Goal: Transaction & Acquisition: Purchase product/service

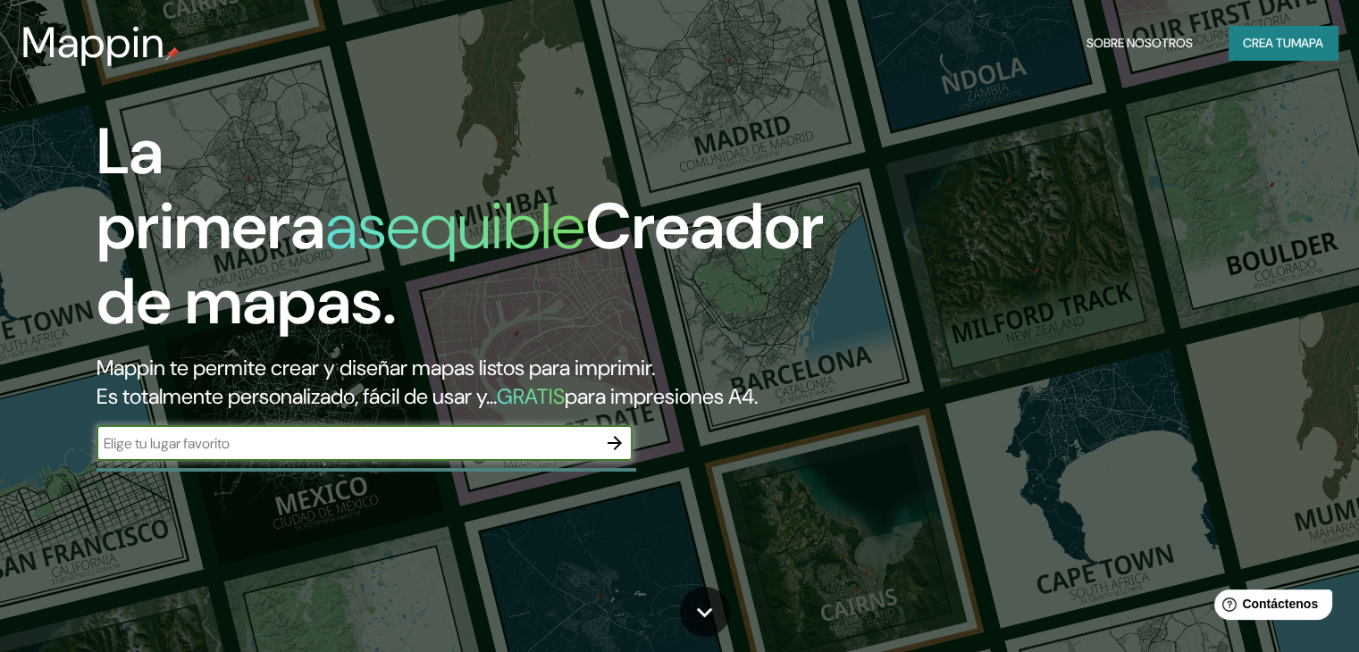
click at [305, 454] on input "text" at bounding box center [346, 443] width 500 height 21
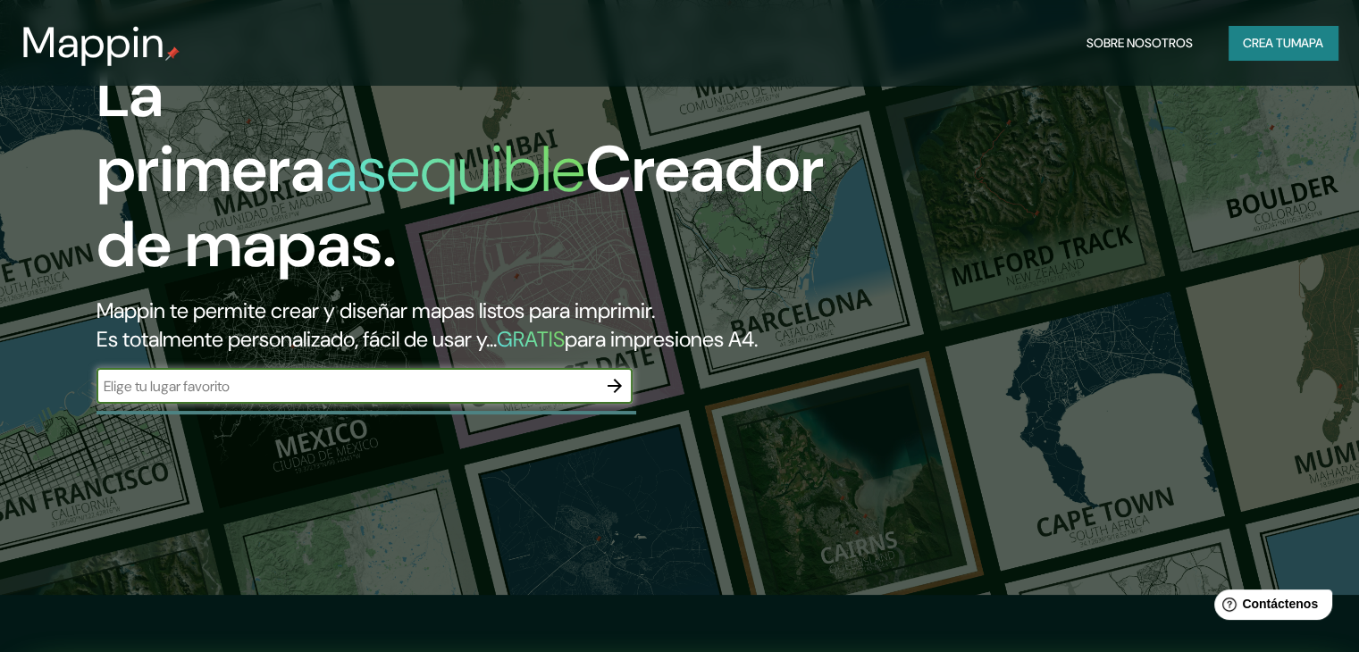
scroll to position [89, 0]
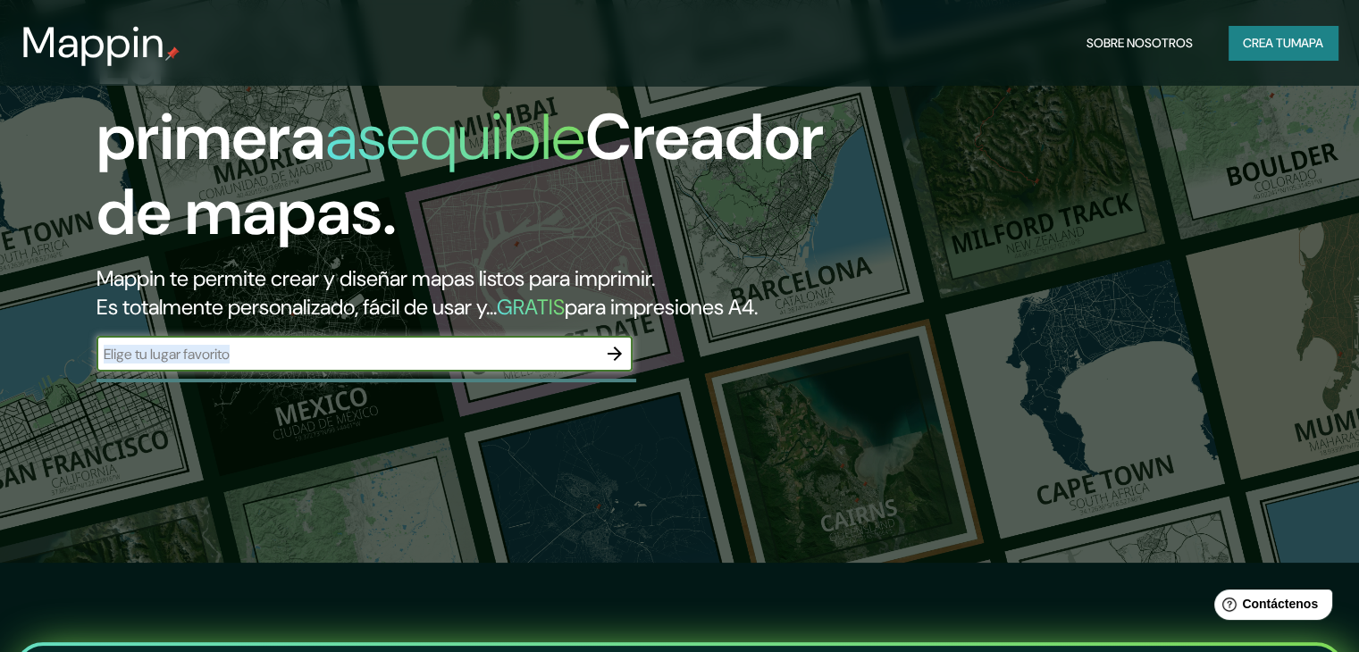
click at [383, 372] on div "​" at bounding box center [364, 354] width 536 height 36
click at [379, 364] on input "text" at bounding box center [346, 354] width 500 height 21
click at [583, 364] on input "la victoria" at bounding box center [346, 354] width 500 height 21
type input "la [PERSON_NAME]"
click at [613, 364] on icon "button" at bounding box center [614, 353] width 21 height 21
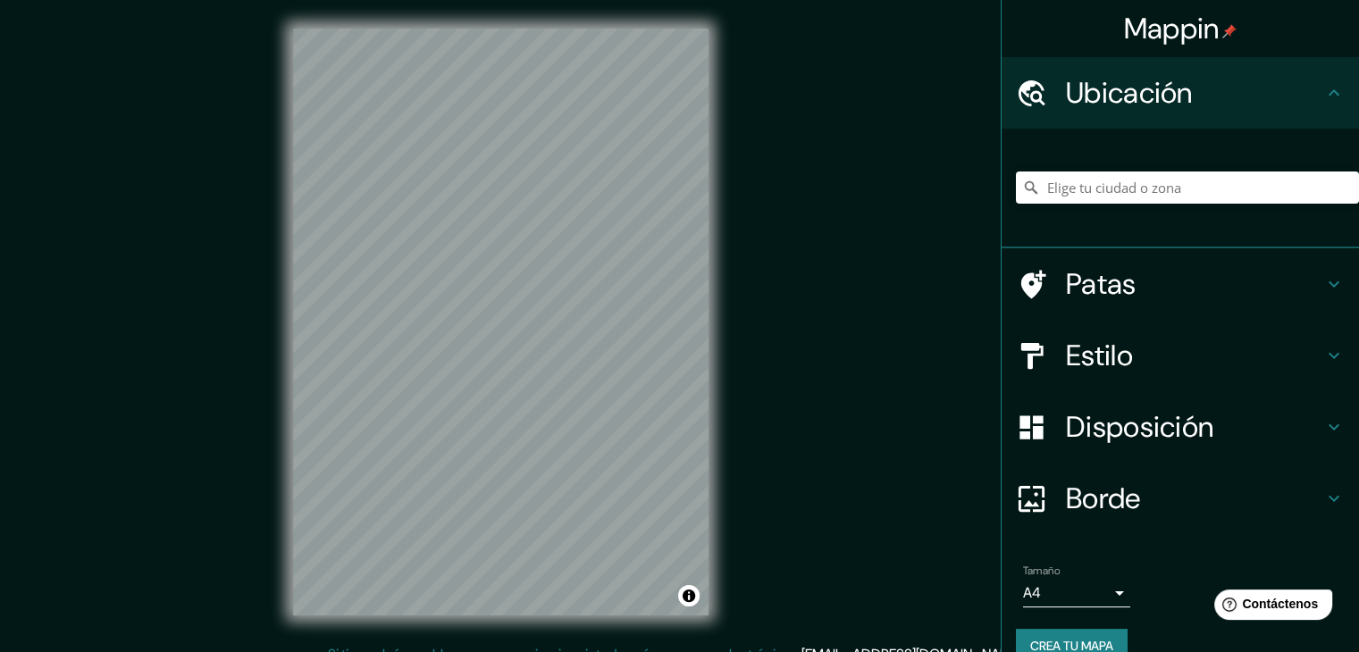
click at [1169, 136] on div "Mappin Ubicación Patas Estilo Disposición Borde Elige un borde. Consejo : puede…" at bounding box center [679, 336] width 1359 height 673
click at [1129, 187] on input "Elige tu ciudad o zona" at bounding box center [1187, 187] width 343 height 32
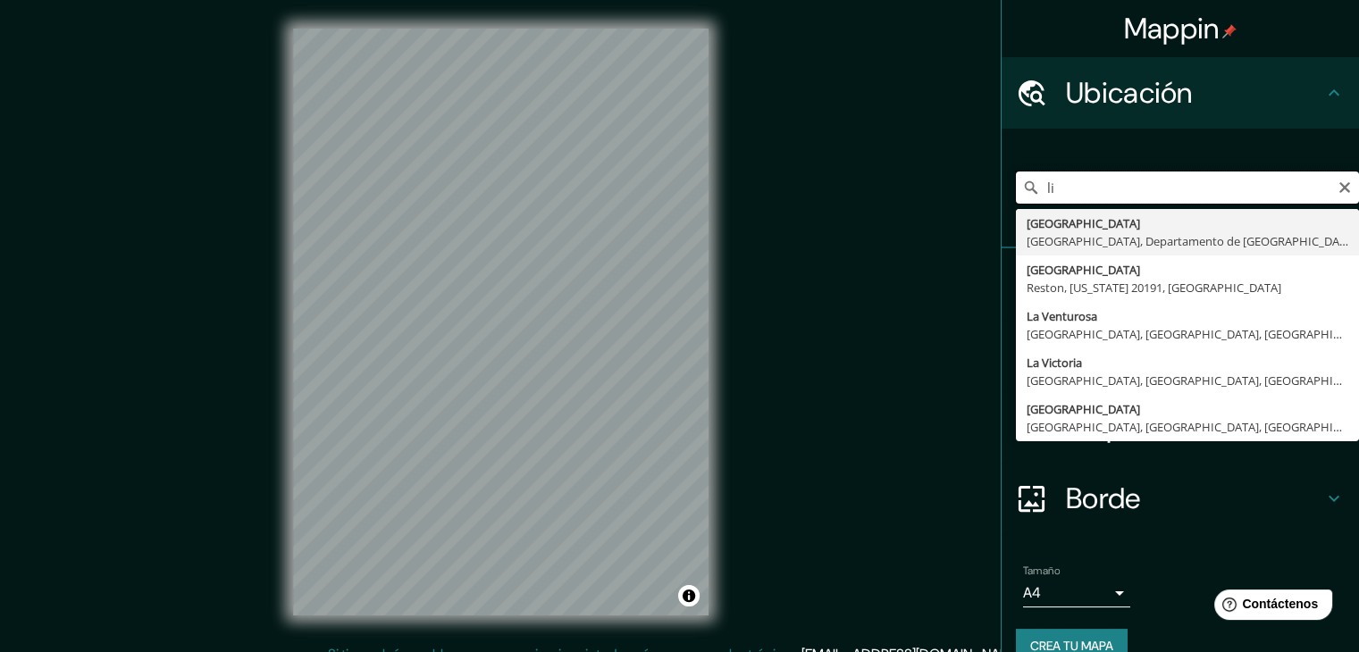
type input "l"
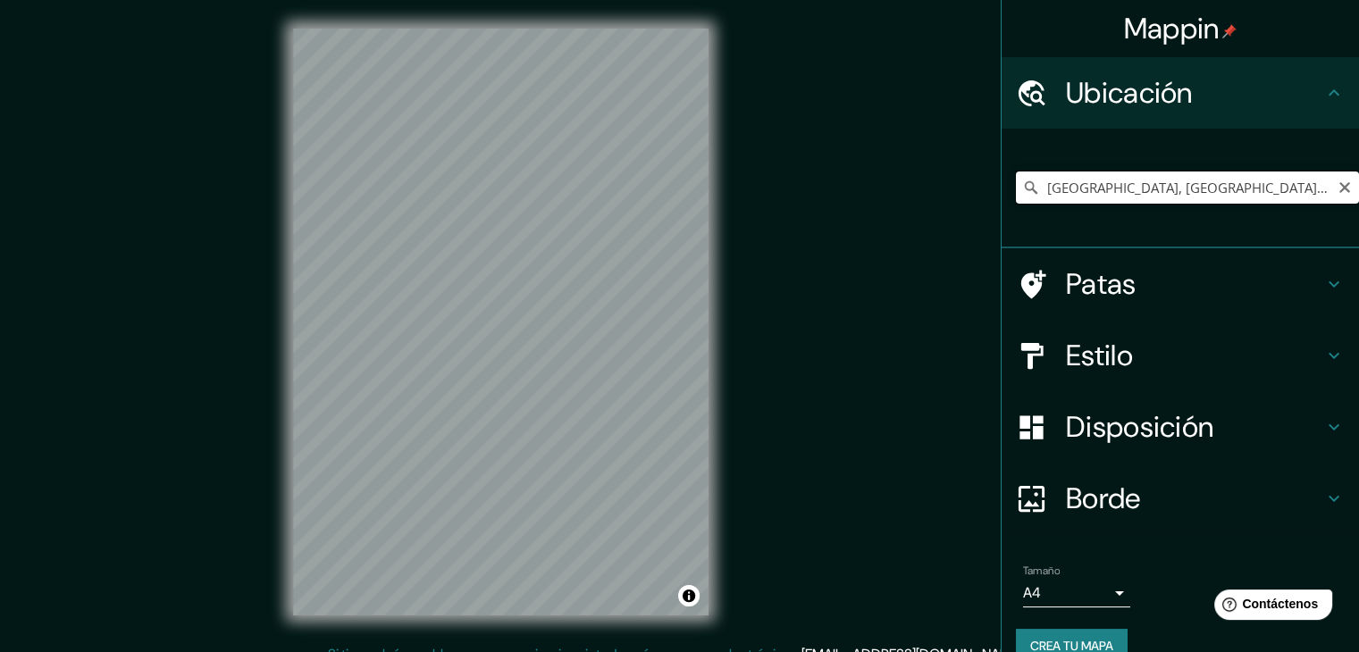
click at [1297, 183] on input "[GEOGRAPHIC_DATA], [GEOGRAPHIC_DATA], [GEOGRAPHIC_DATA], [GEOGRAPHIC_DATA]" at bounding box center [1187, 187] width 343 height 32
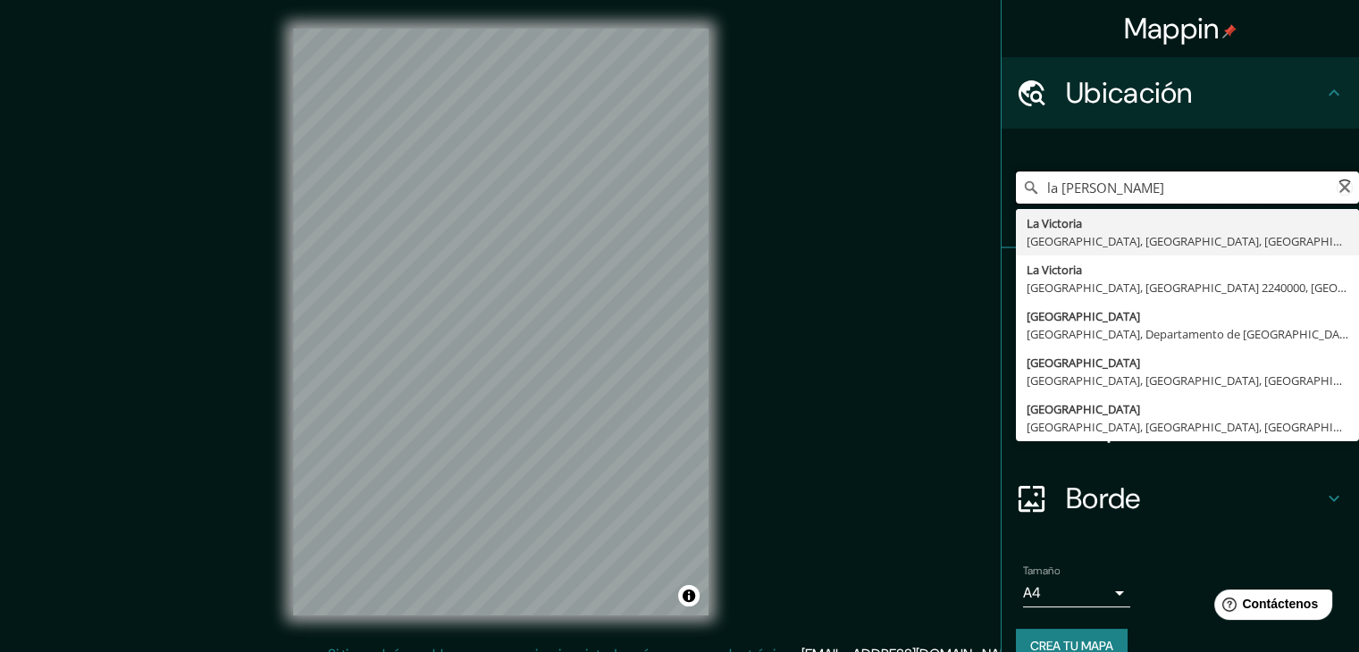
type input "[GEOGRAPHIC_DATA], [GEOGRAPHIC_DATA], [GEOGRAPHIC_DATA], [GEOGRAPHIC_DATA]"
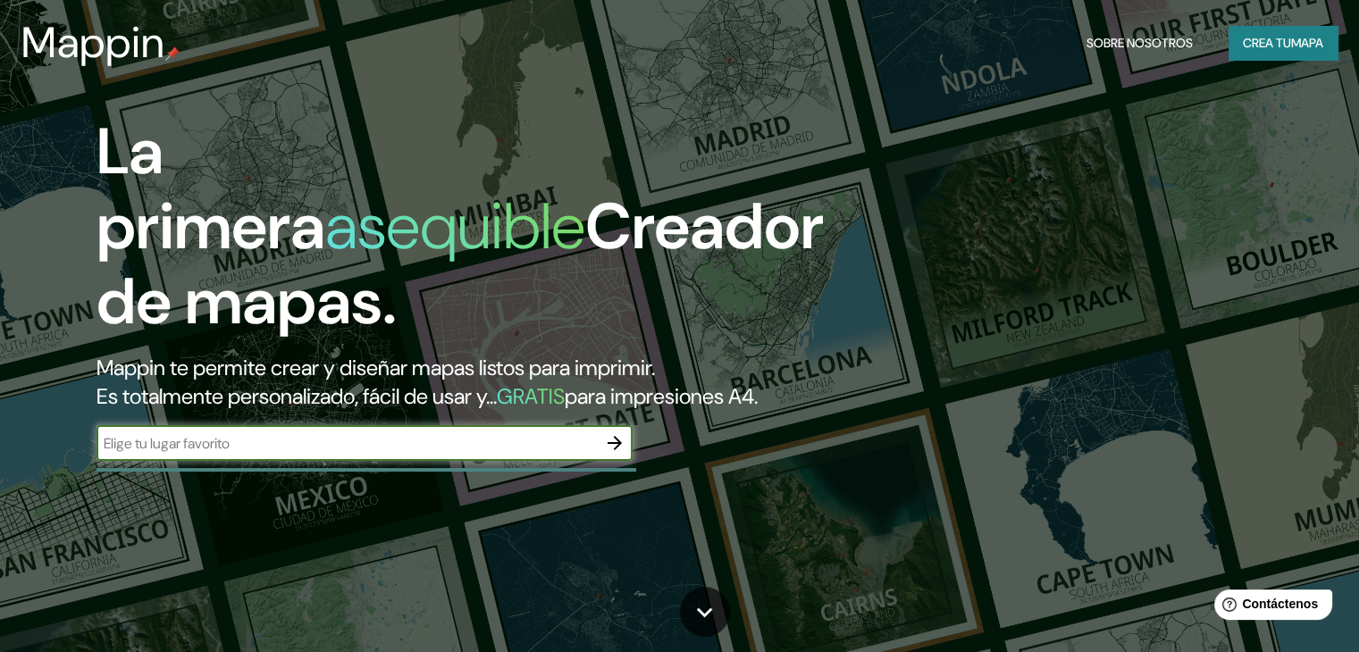
click at [285, 454] on input "text" at bounding box center [346, 443] width 500 height 21
type input "la [PERSON_NAME]"
click at [629, 461] on button "button" at bounding box center [615, 443] width 36 height 36
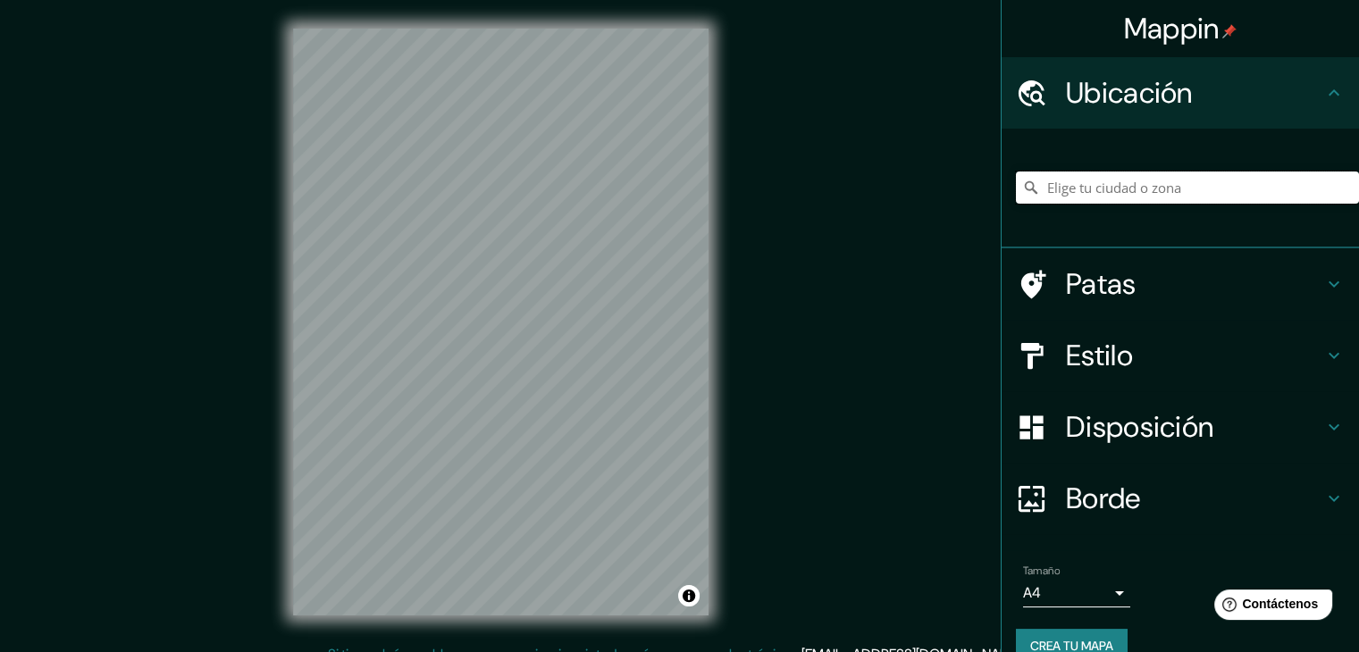
click at [1154, 190] on input "Elige tu ciudad o zona" at bounding box center [1187, 187] width 343 height 32
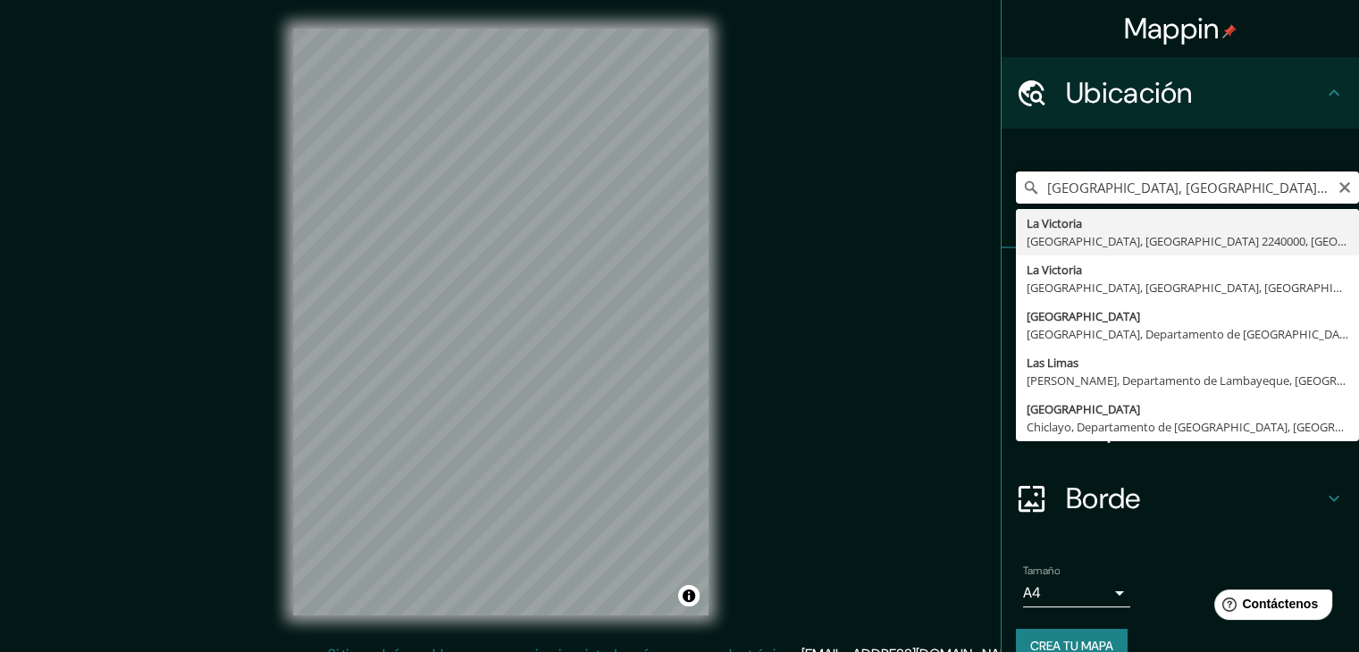
drag, startPoint x: 1130, startPoint y: 188, endPoint x: 1143, endPoint y: 180, distance: 15.6
click at [1167, 180] on input "[GEOGRAPHIC_DATA], [GEOGRAPHIC_DATA], [GEOGRAPHIC_DATA] 2240000, [GEOGRAPHIC_DA…" at bounding box center [1187, 187] width 343 height 32
click at [1134, 180] on input "[GEOGRAPHIC_DATA], [GEOGRAPHIC_DATA], [GEOGRAPHIC_DATA] 2240000, [GEOGRAPHIC_DA…" at bounding box center [1187, 187] width 343 height 32
drag, startPoint x: 1134, startPoint y: 187, endPoint x: 1164, endPoint y: 184, distance: 29.6
click at [1164, 184] on input "[GEOGRAPHIC_DATA], [GEOGRAPHIC_DATA], [GEOGRAPHIC_DATA] 2240000, [GEOGRAPHIC_DA…" at bounding box center [1187, 187] width 343 height 32
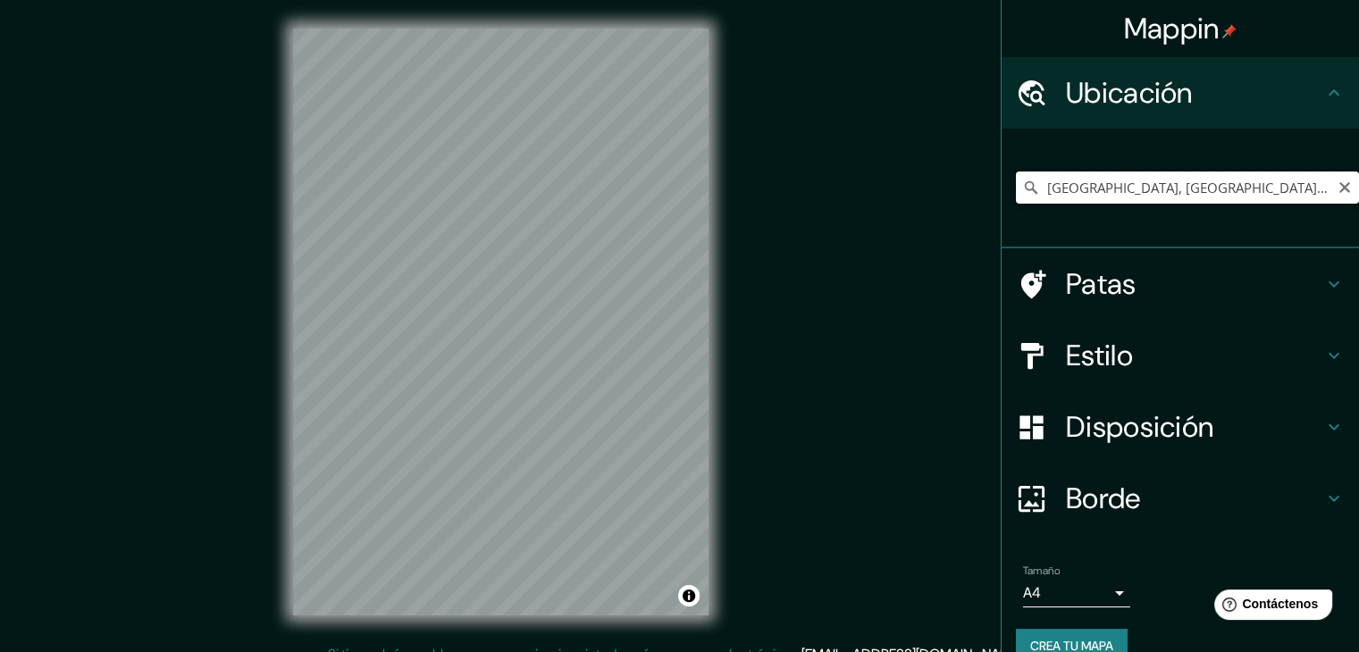
click at [1297, 188] on input "[GEOGRAPHIC_DATA], [GEOGRAPHIC_DATA], [GEOGRAPHIC_DATA], [GEOGRAPHIC_DATA]" at bounding box center [1187, 187] width 343 height 32
click at [1311, 189] on input "[GEOGRAPHIC_DATA], [GEOGRAPHIC_DATA], [GEOGRAPHIC_DATA], [GEOGRAPHIC_DATA]" at bounding box center [1187, 187] width 343 height 32
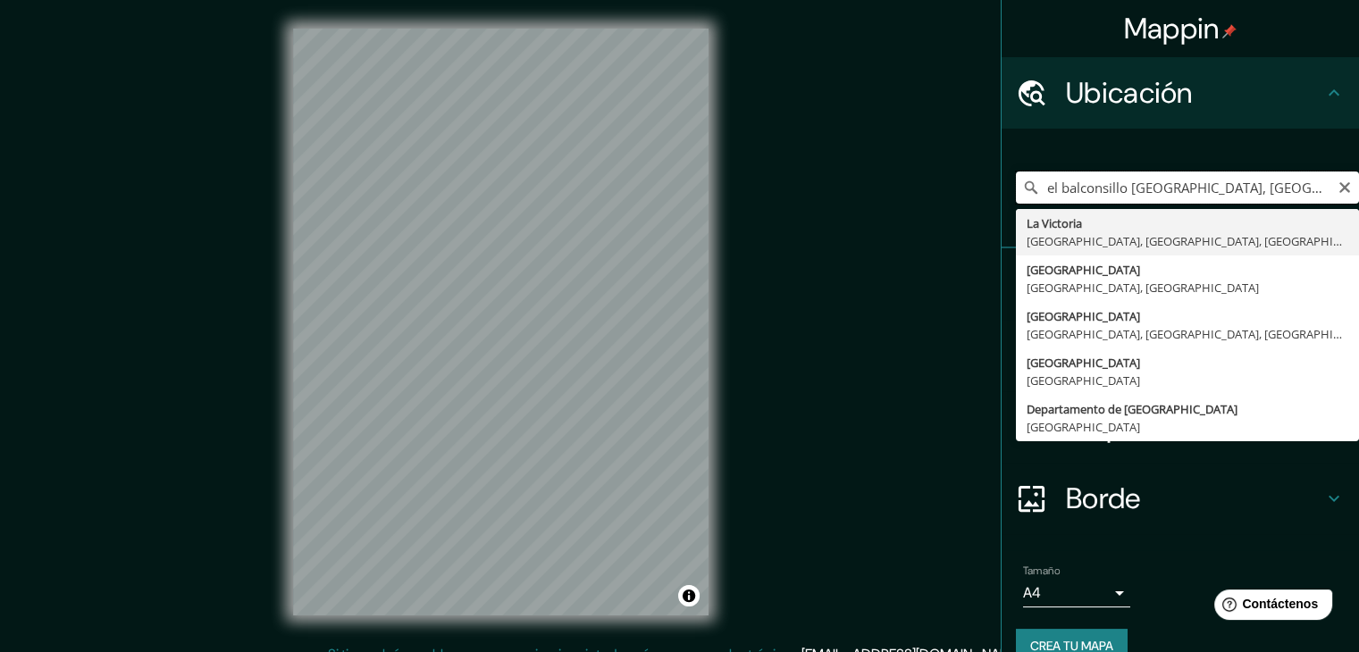
click at [1081, 182] on input "el balconsillo [GEOGRAPHIC_DATA], [GEOGRAPHIC_DATA], [GEOGRAPHIC_DATA], [GEOGRA…" at bounding box center [1187, 187] width 343 height 32
type input "[GEOGRAPHIC_DATA], [GEOGRAPHIC_DATA], [GEOGRAPHIC_DATA], [GEOGRAPHIC_DATA]"
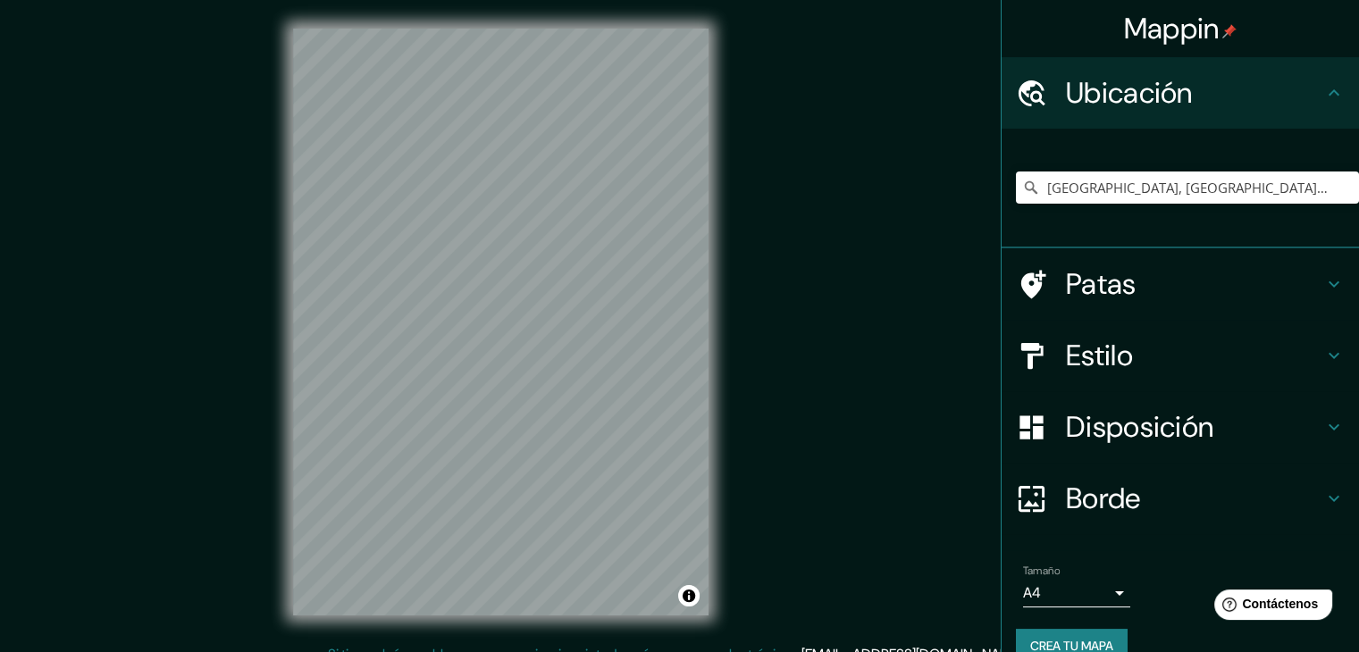
click at [1084, 419] on font "Disposición" at bounding box center [1139, 427] width 147 height 38
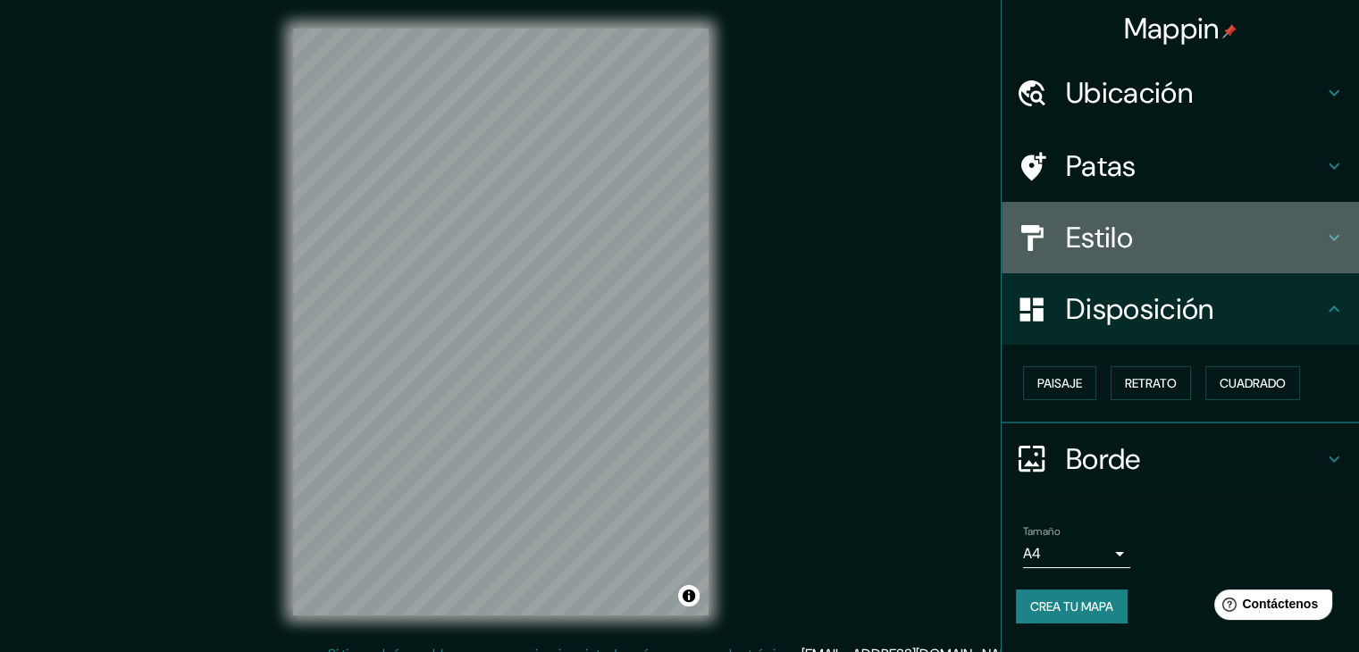
click at [1115, 219] on font "Estilo" at bounding box center [1099, 238] width 67 height 38
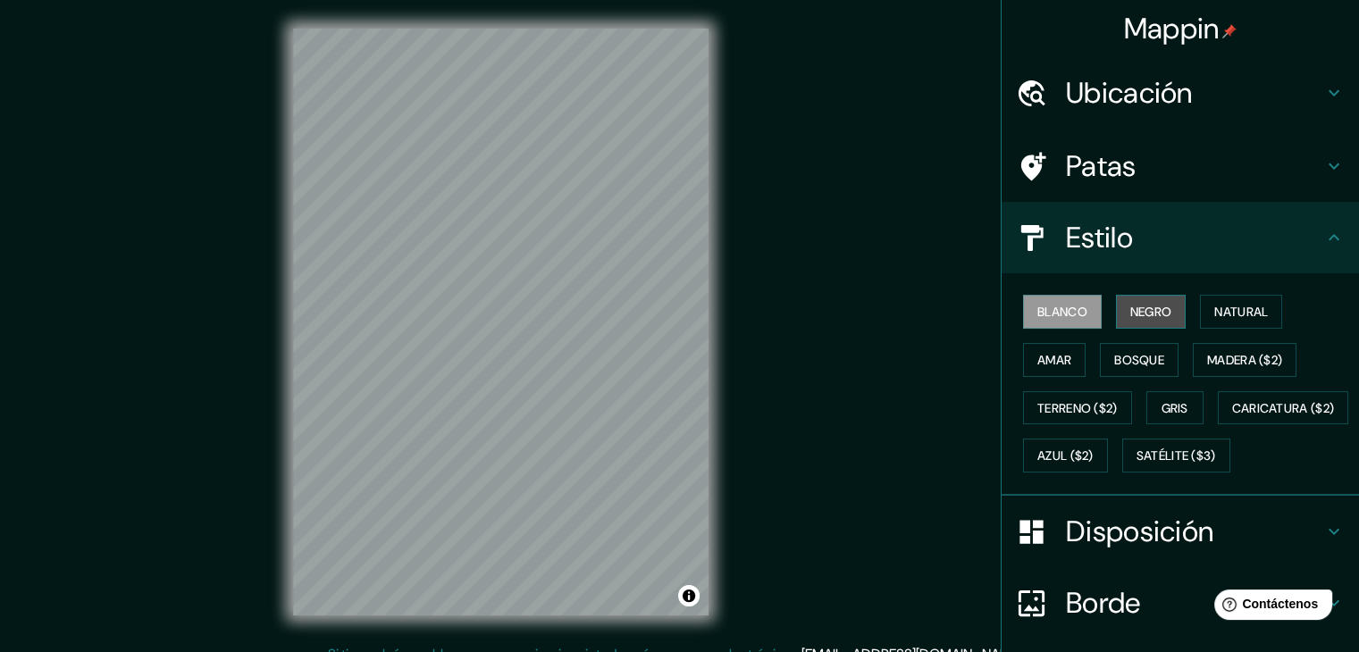
click at [1116, 313] on button "Negro" at bounding box center [1151, 312] width 71 height 34
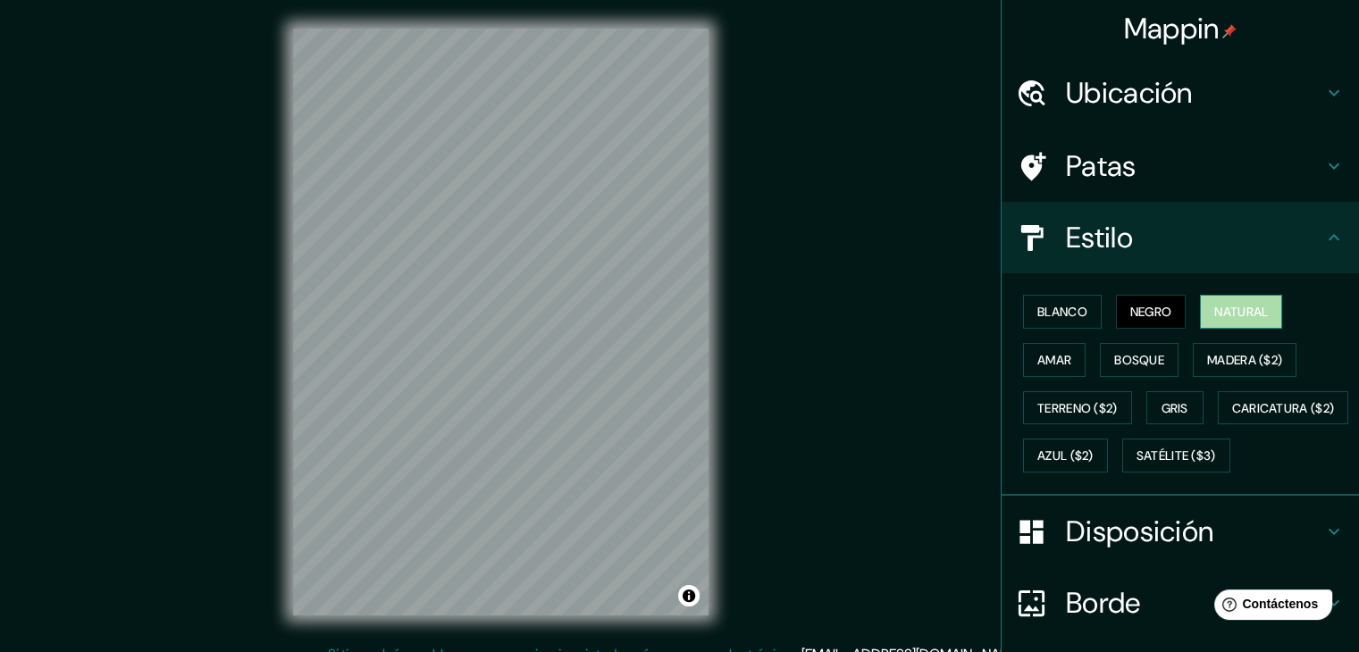
click at [1214, 308] on font "Natural" at bounding box center [1241, 312] width 54 height 16
click at [1037, 363] on font "Amar" at bounding box center [1054, 360] width 34 height 16
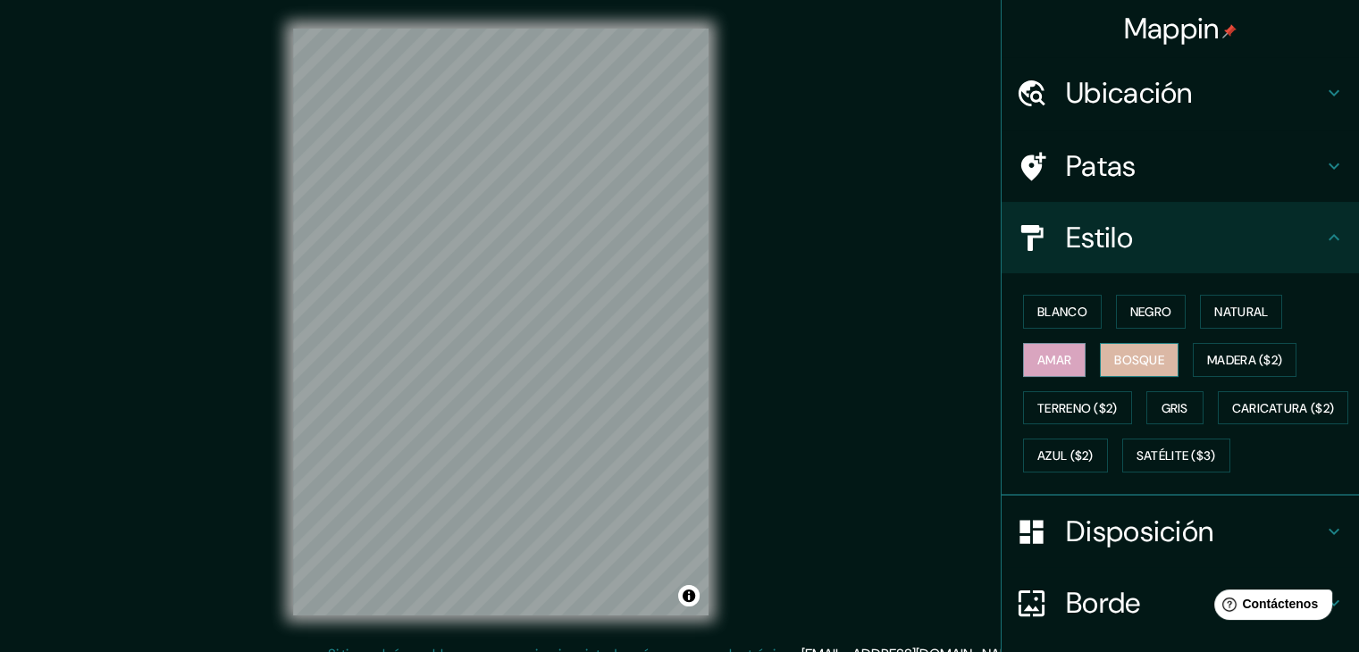
click at [1135, 362] on font "Bosque" at bounding box center [1139, 360] width 50 height 16
click at [1207, 369] on font "Madera ($2)" at bounding box center [1244, 359] width 75 height 23
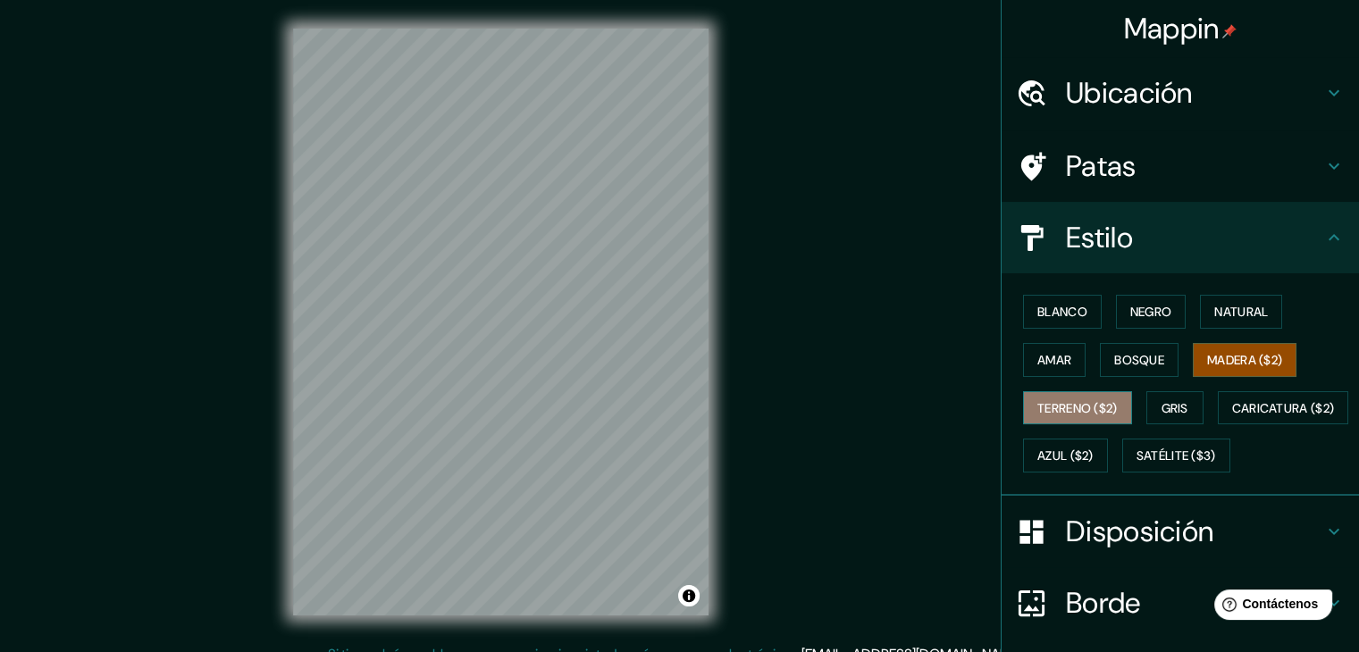
click at [1058, 411] on font "Terreno ($2)" at bounding box center [1077, 408] width 80 height 16
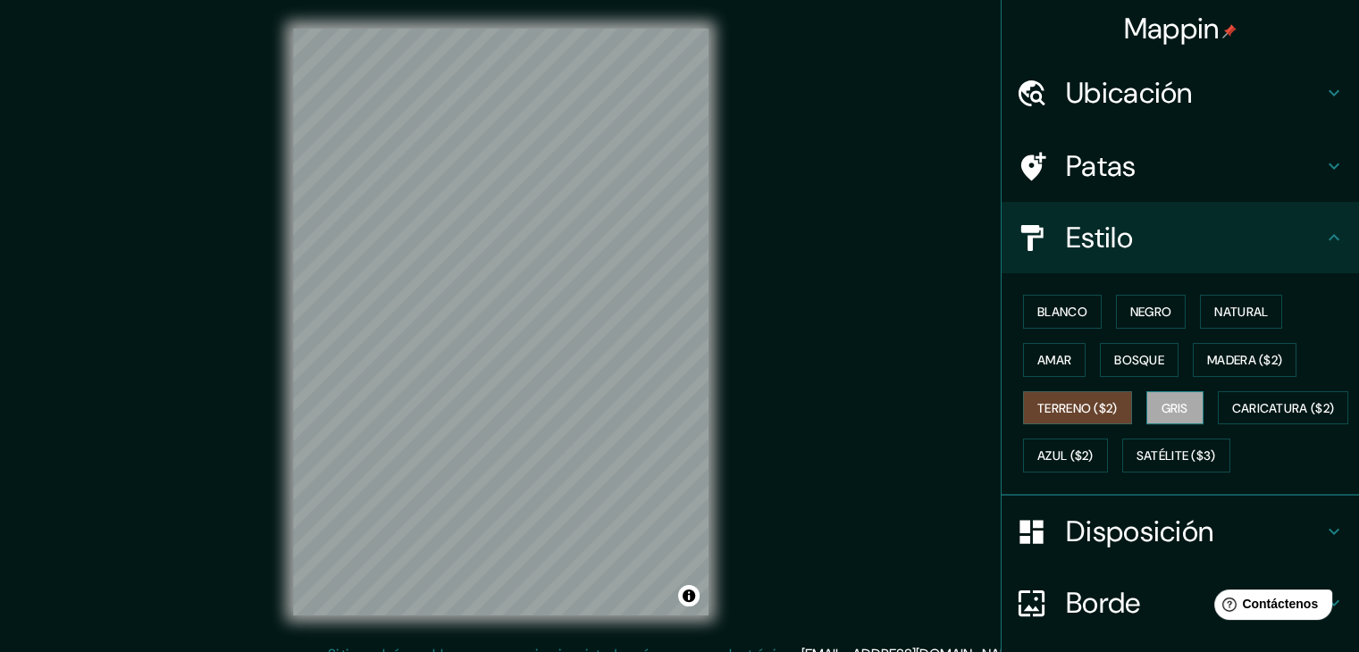
click at [1161, 408] on font "Gris" at bounding box center [1174, 408] width 27 height 16
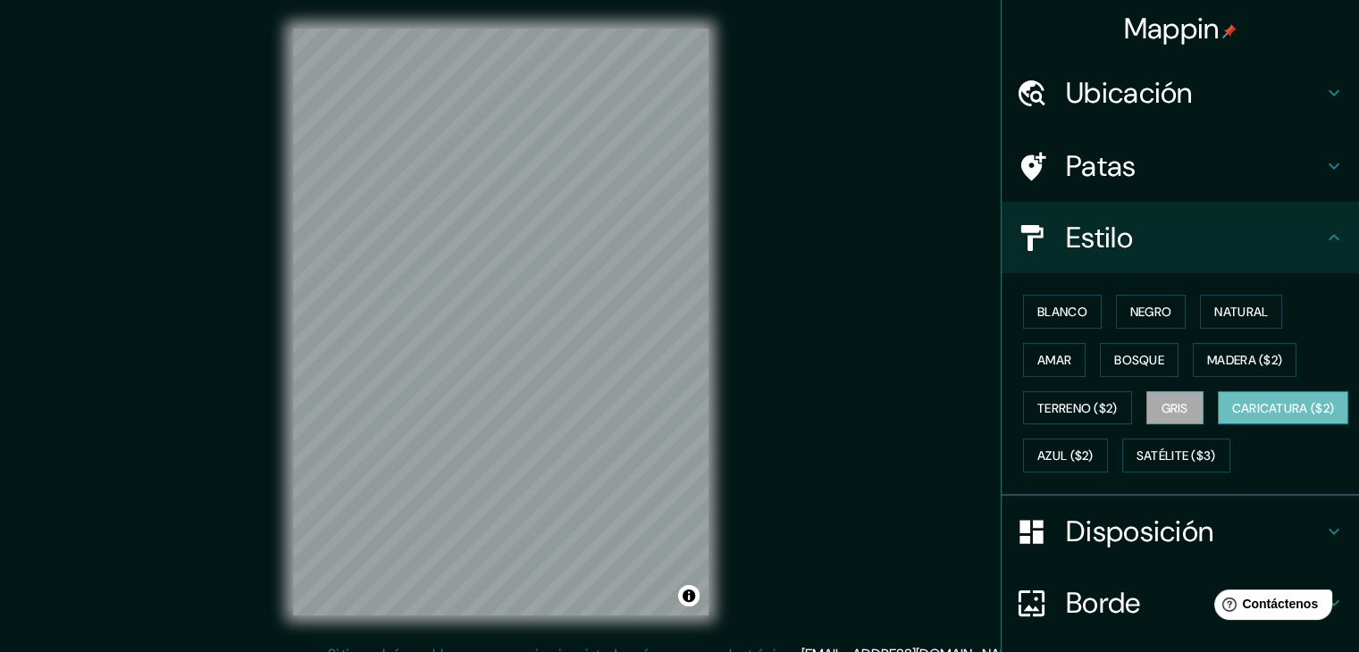
click at [1232, 416] on font "Caricatura ($2)" at bounding box center [1283, 408] width 103 height 16
click at [1124, 353] on font "Bosque" at bounding box center [1139, 360] width 50 height 16
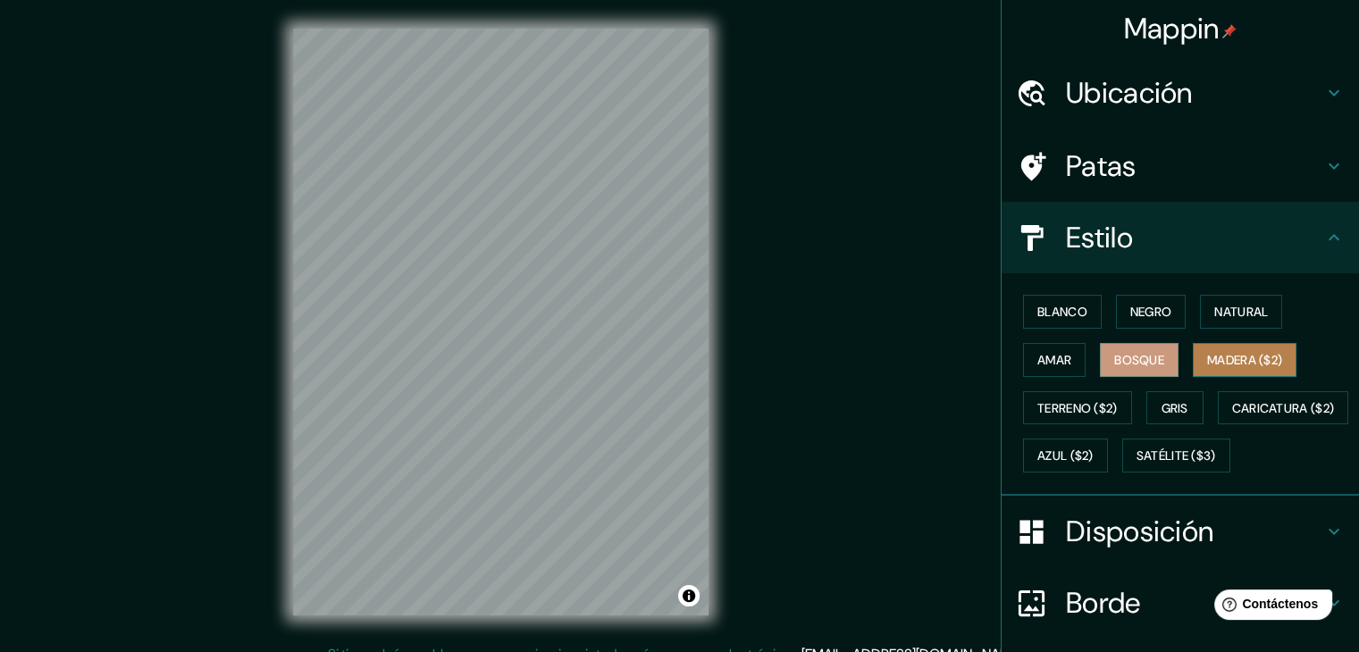
click at [1215, 364] on font "Madera ($2)" at bounding box center [1244, 360] width 75 height 16
click at [1127, 363] on font "Bosque" at bounding box center [1139, 360] width 50 height 16
click at [1037, 355] on font "Amar" at bounding box center [1054, 360] width 34 height 16
click at [1114, 348] on font "Bosque" at bounding box center [1139, 359] width 50 height 23
click at [1214, 307] on font "Natural" at bounding box center [1241, 312] width 54 height 16
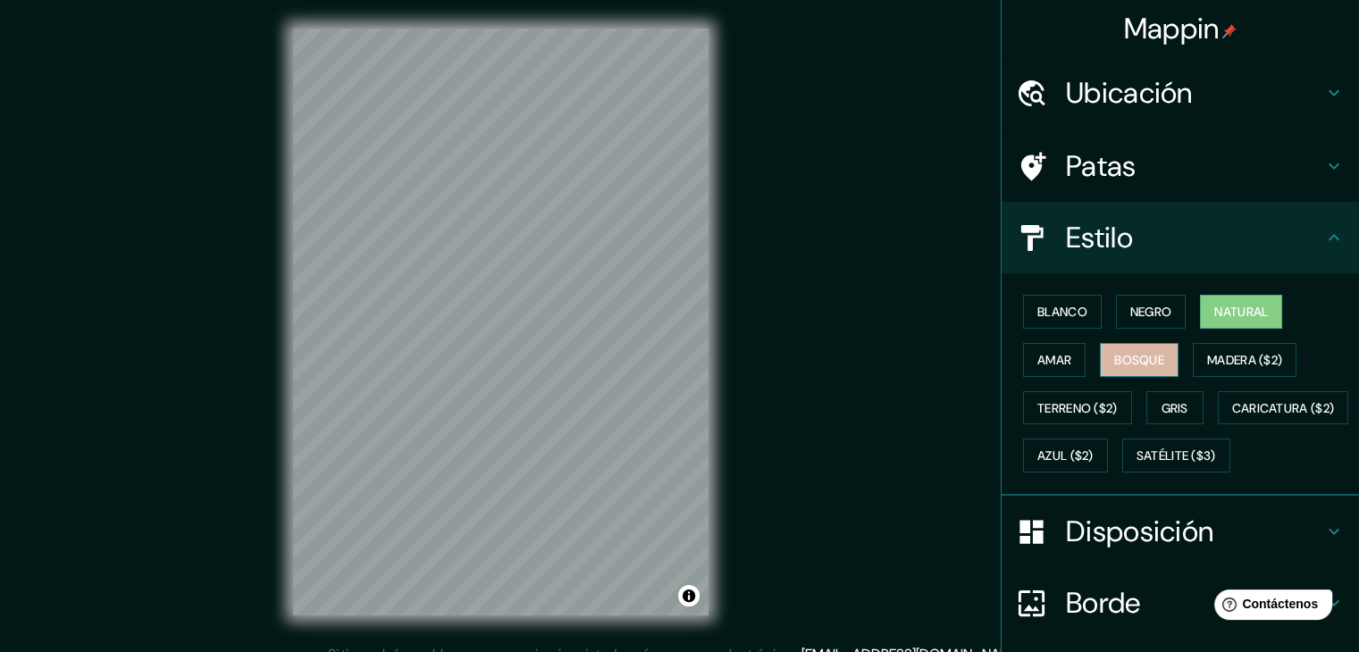
click at [1114, 352] on font "Bosque" at bounding box center [1139, 360] width 50 height 16
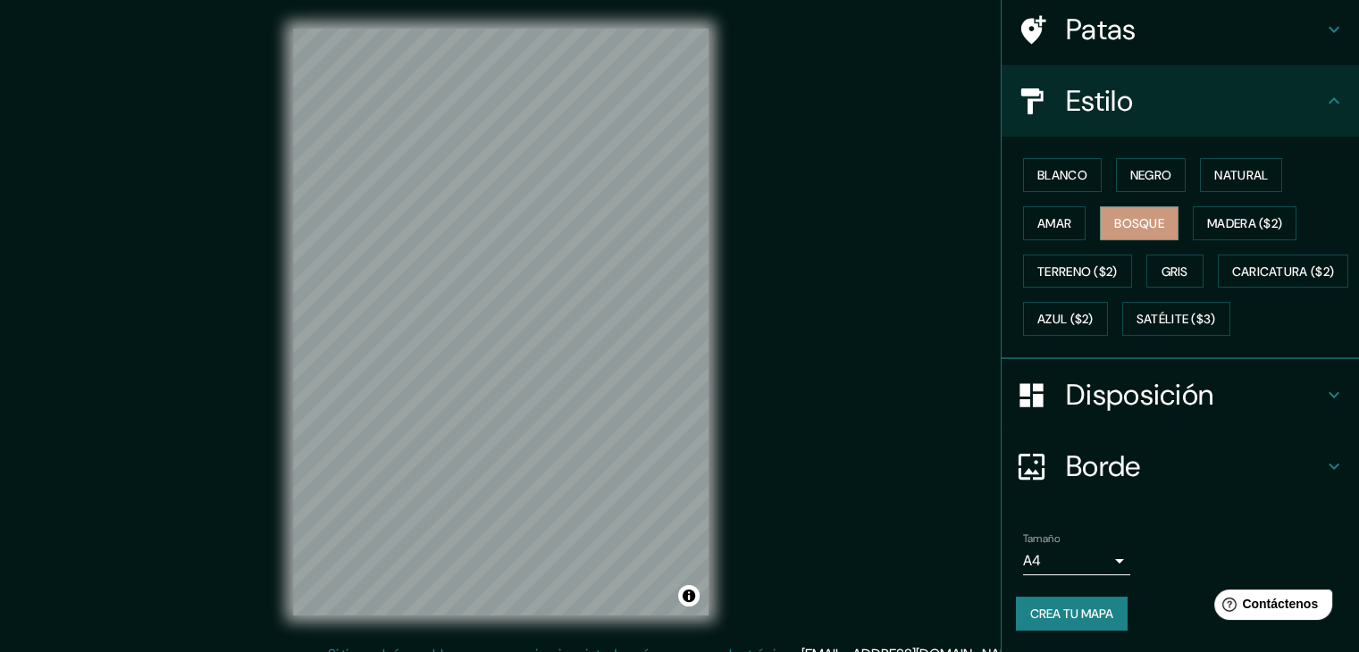
scroll to position [180, 0]
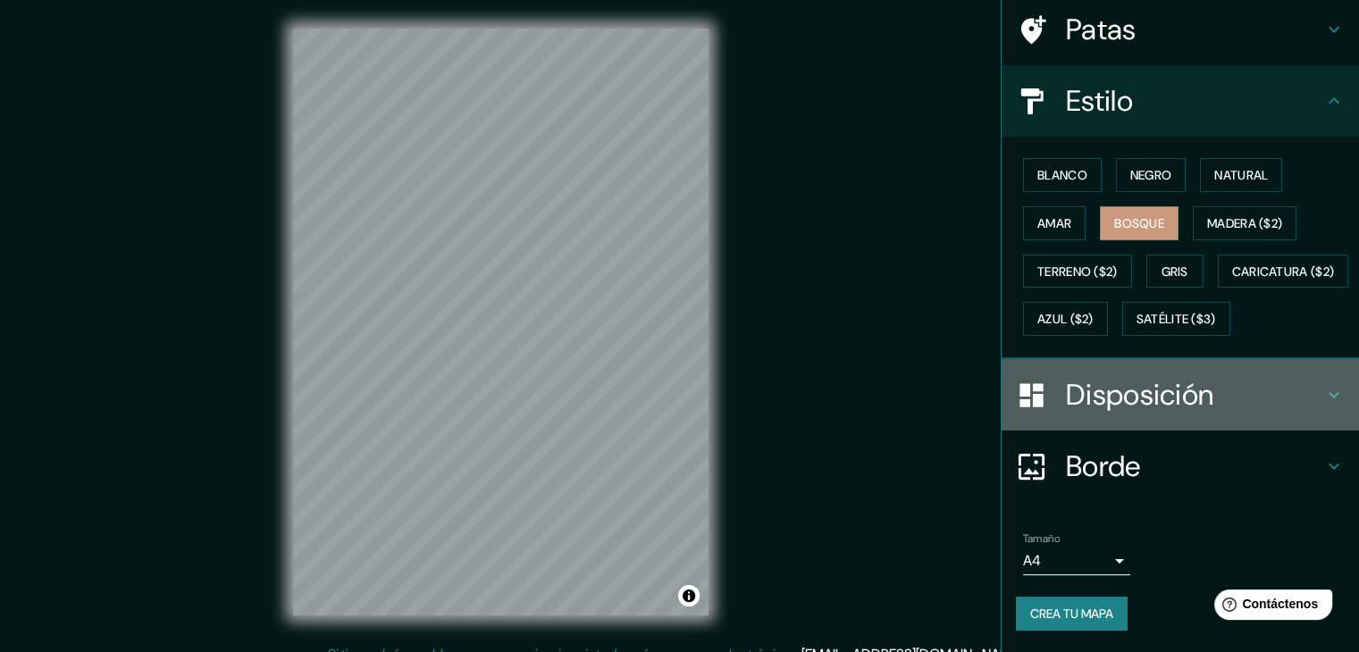
click at [1228, 383] on h4 "Disposición" at bounding box center [1194, 395] width 257 height 36
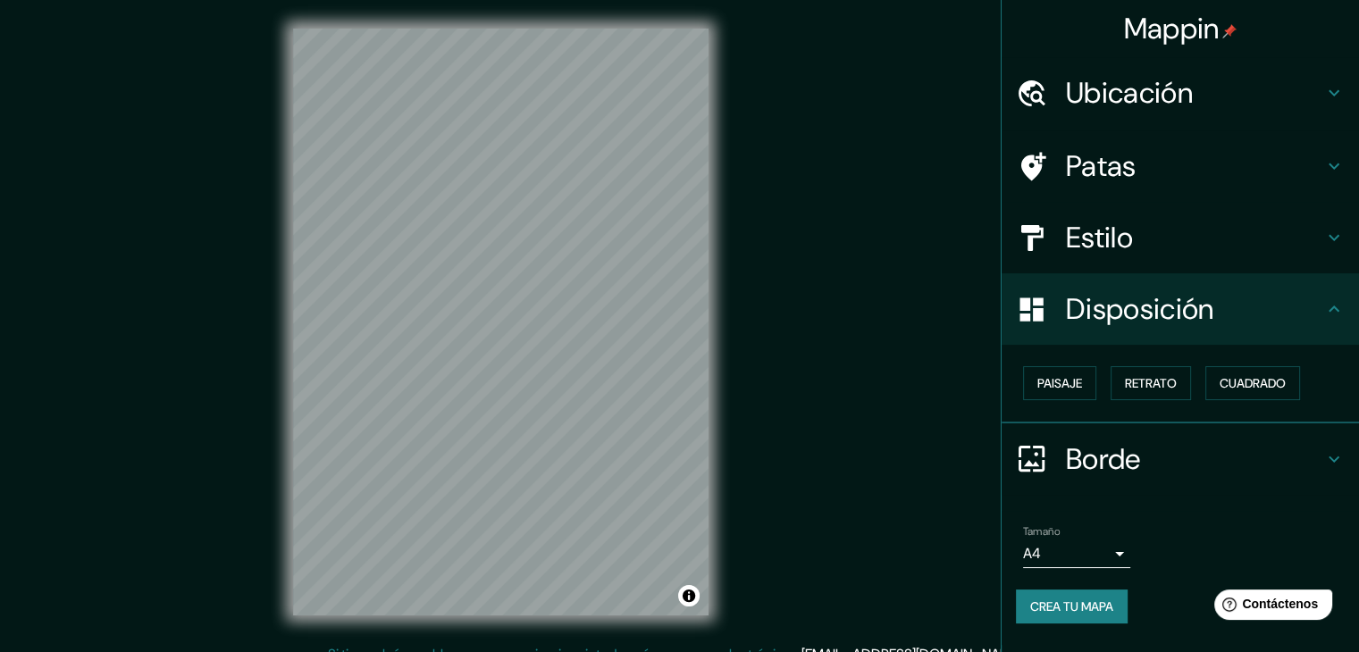
scroll to position [0, 0]
click at [1052, 381] on font "Paisaje" at bounding box center [1059, 383] width 45 height 16
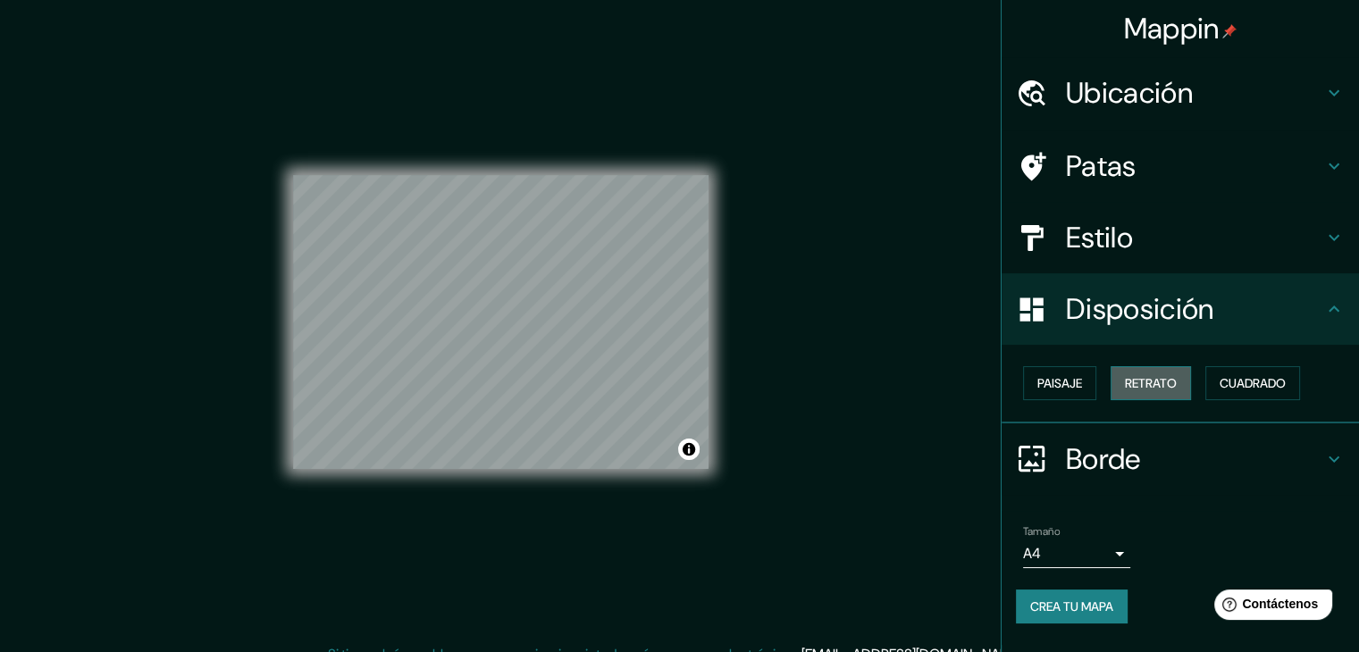
click at [1132, 376] on font "Retrato" at bounding box center [1151, 383] width 52 height 16
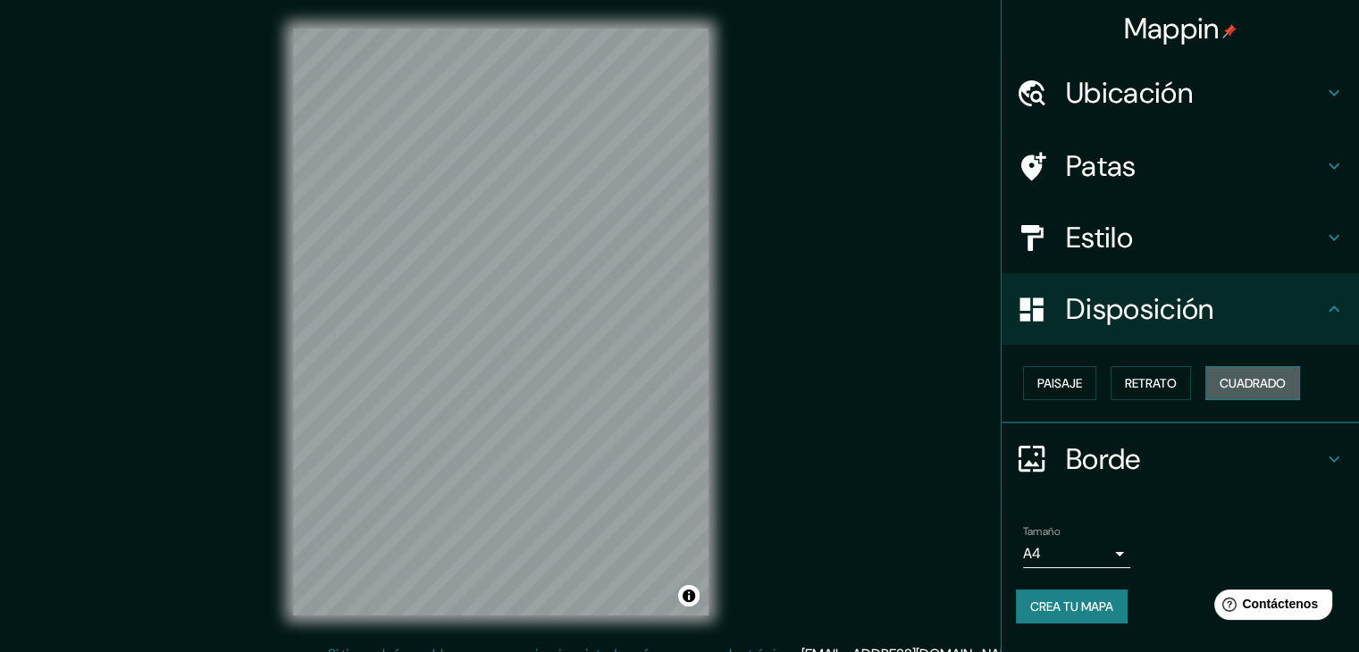
click at [1259, 397] on button "Cuadrado" at bounding box center [1252, 383] width 95 height 34
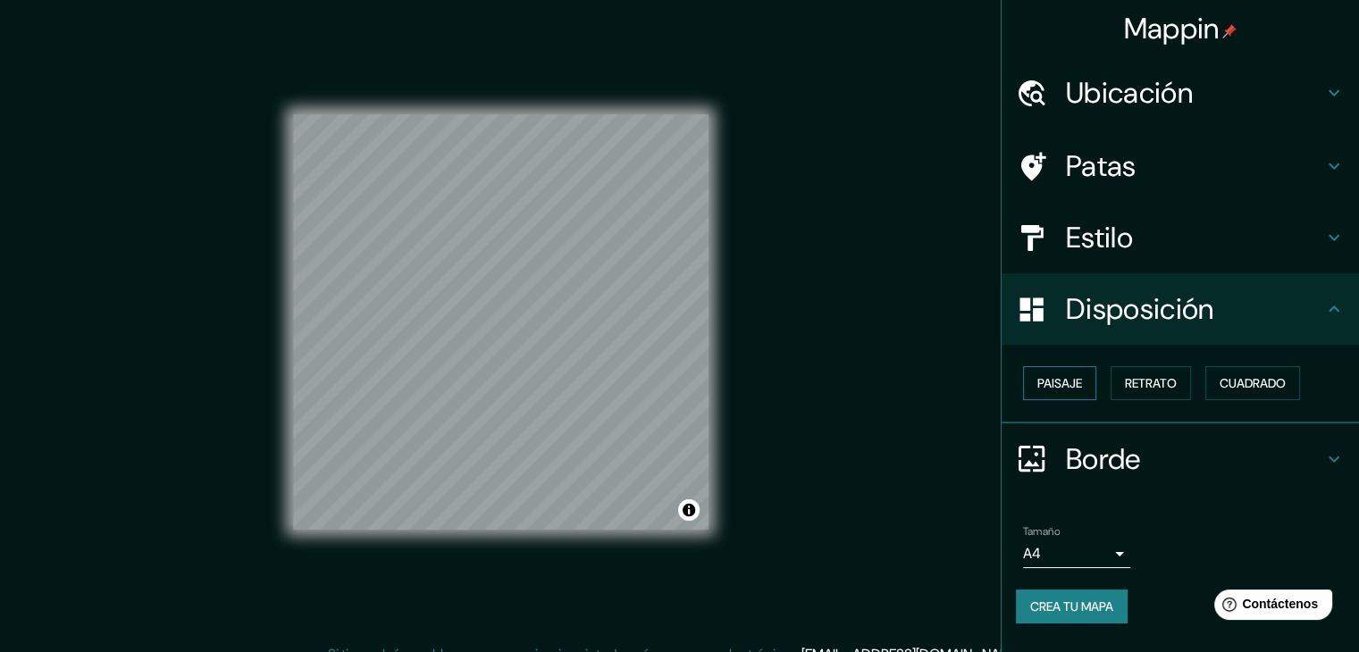
click at [1077, 385] on font "Paisaje" at bounding box center [1059, 383] width 45 height 16
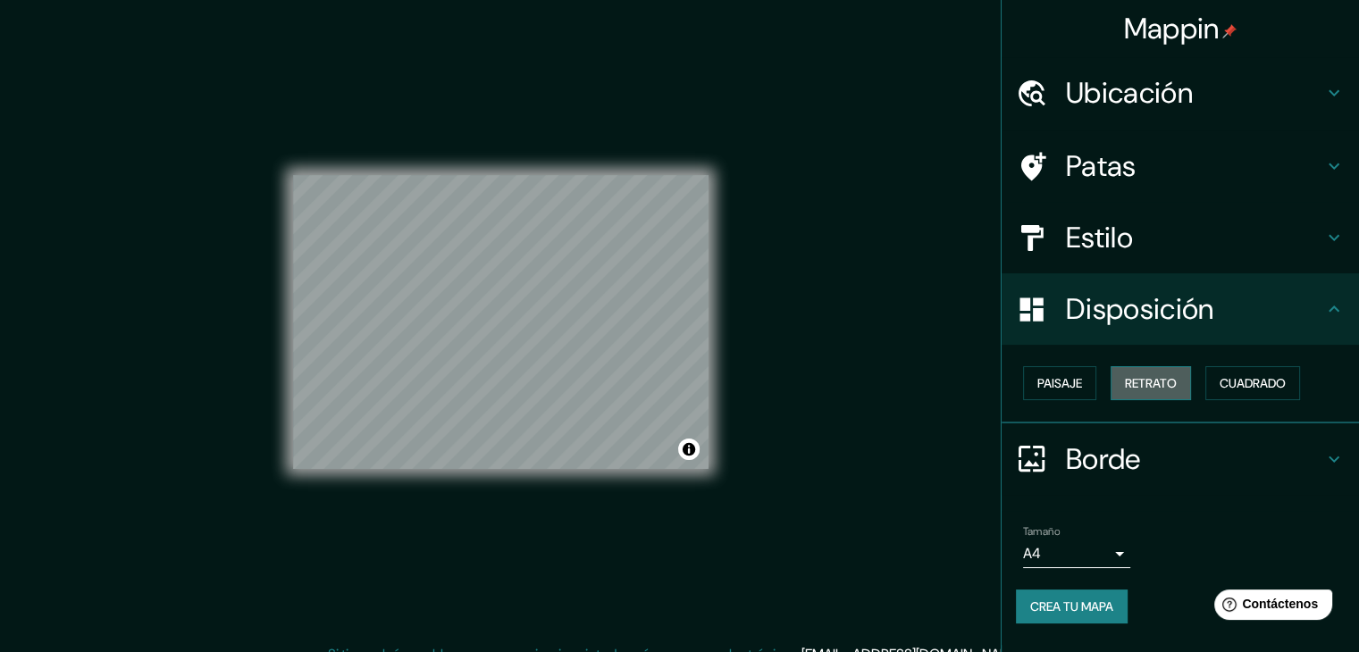
click at [1165, 385] on font "Retrato" at bounding box center [1151, 383] width 52 height 16
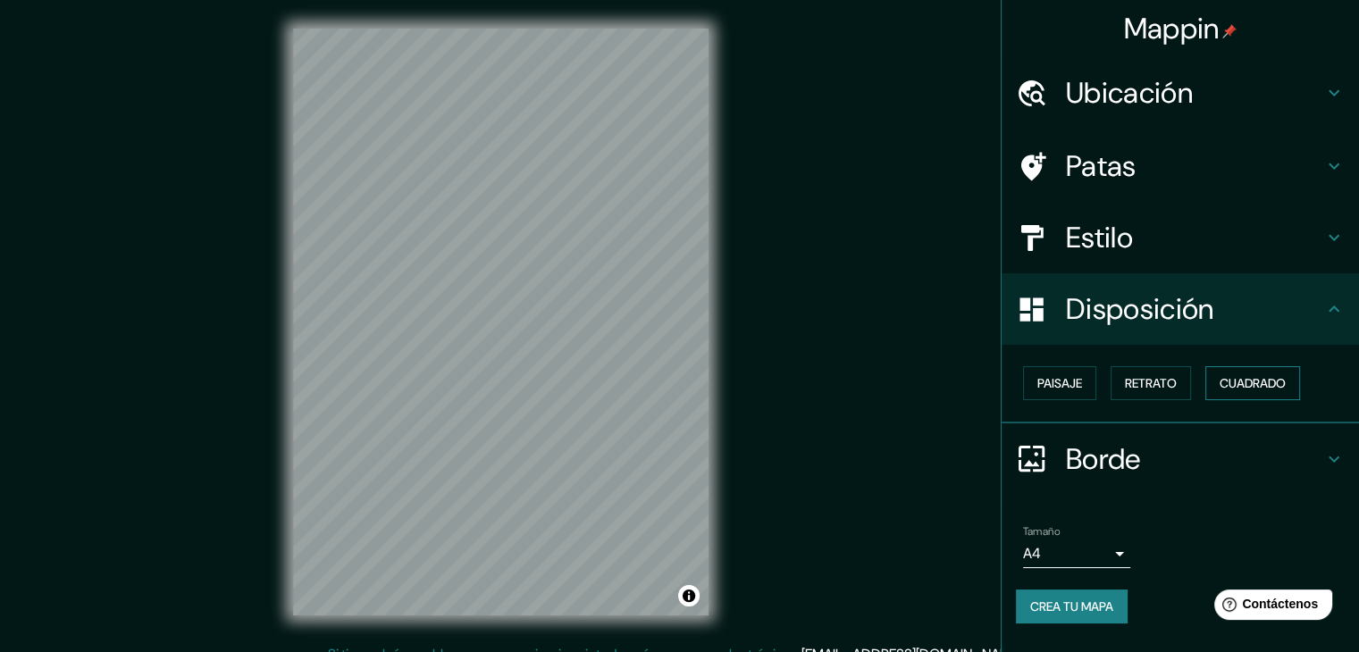
click at [1233, 383] on font "Cuadrado" at bounding box center [1252, 383] width 66 height 16
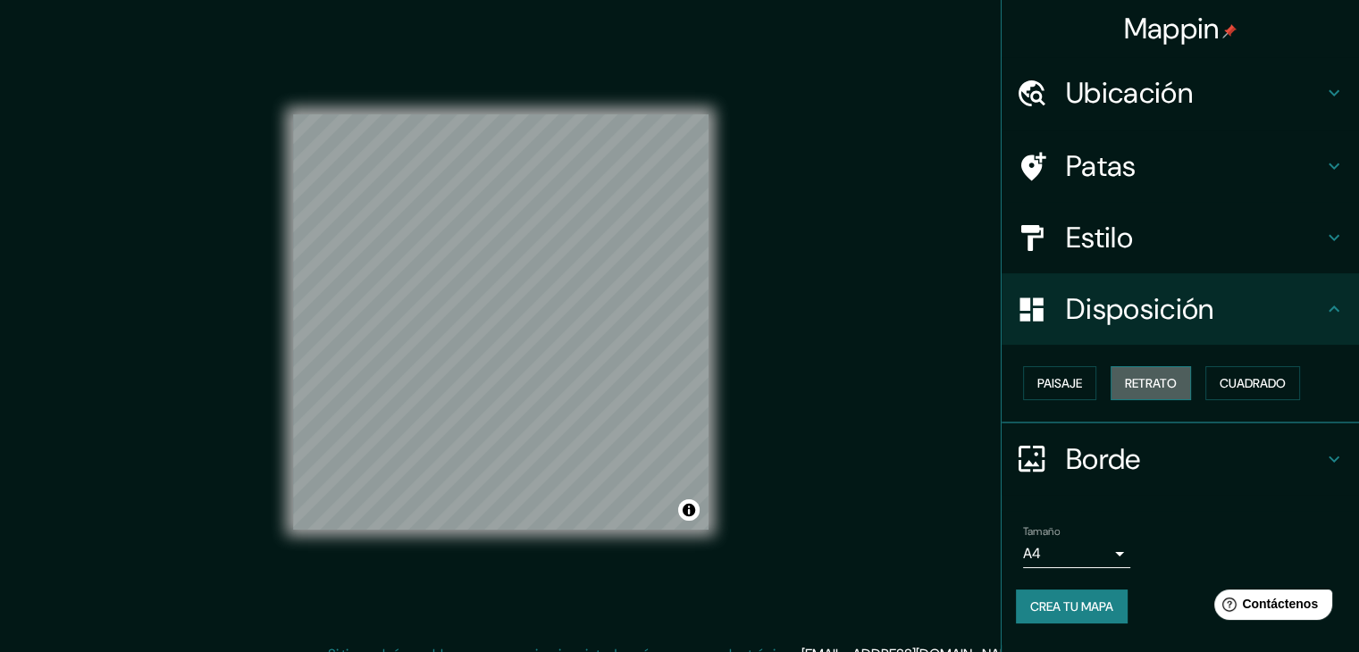
click at [1164, 378] on font "Retrato" at bounding box center [1151, 383] width 52 height 16
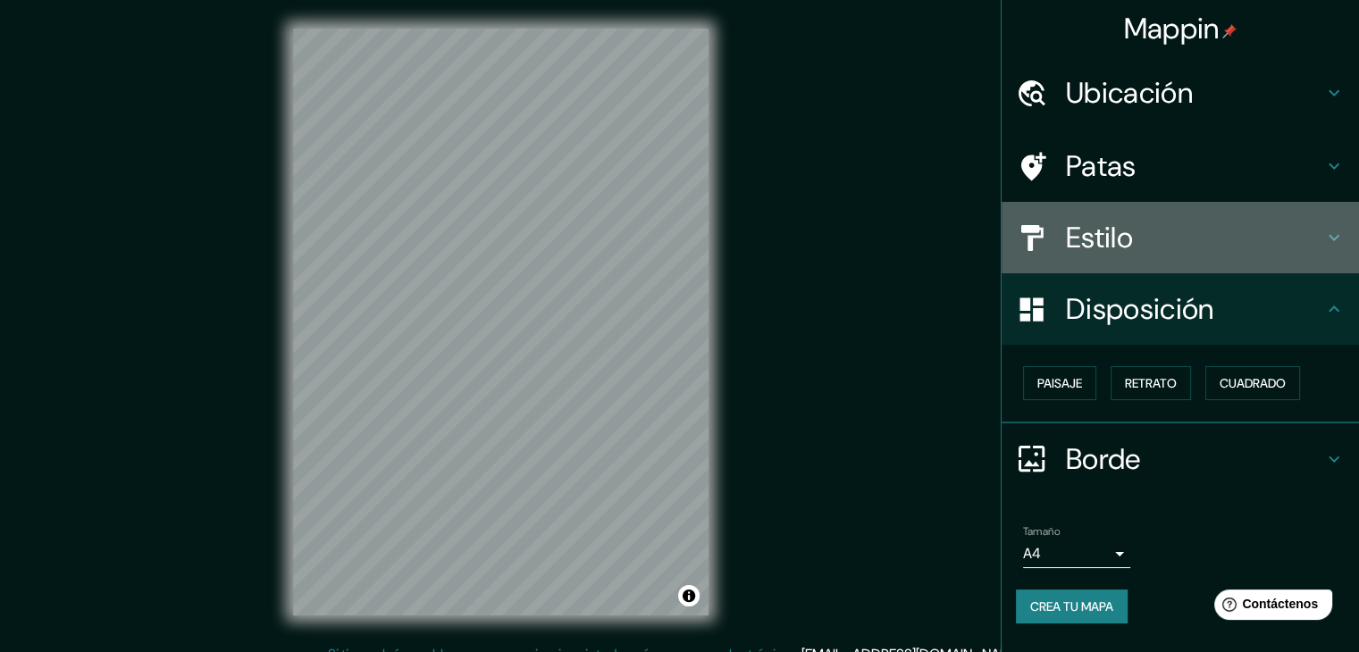
click at [1147, 230] on h4 "Estilo" at bounding box center [1194, 238] width 257 height 36
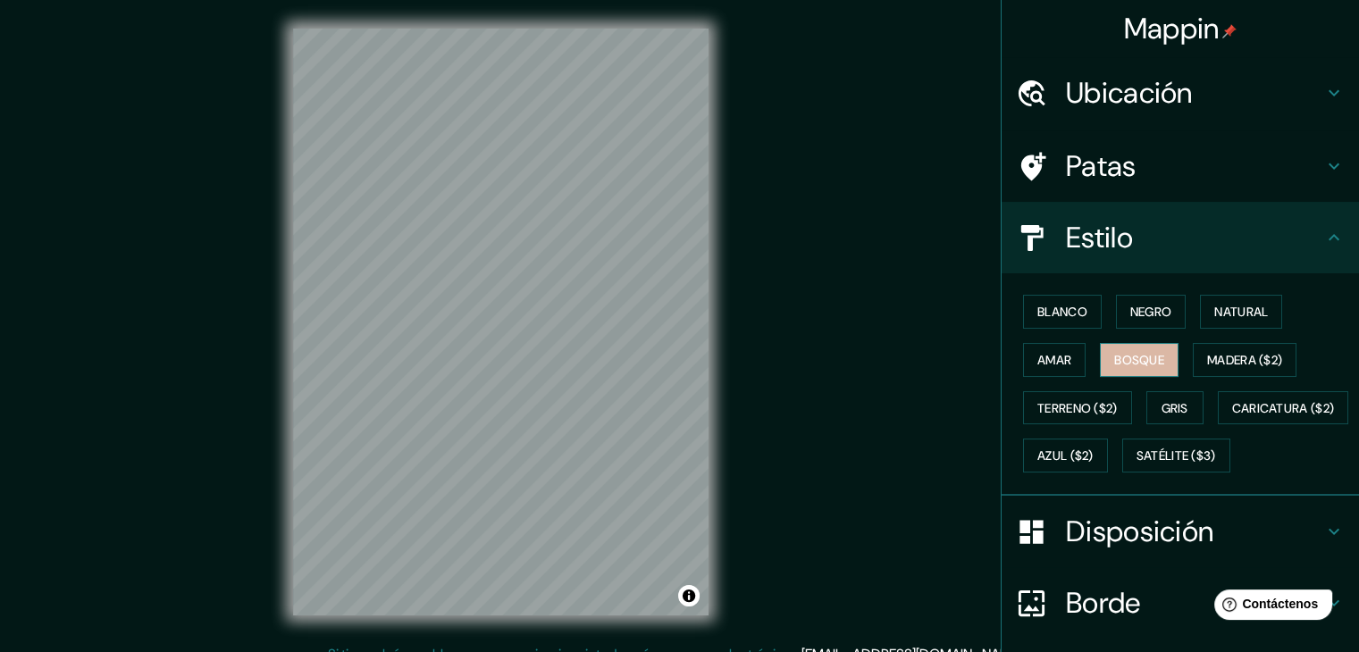
click at [1138, 360] on font "Bosque" at bounding box center [1139, 360] width 50 height 16
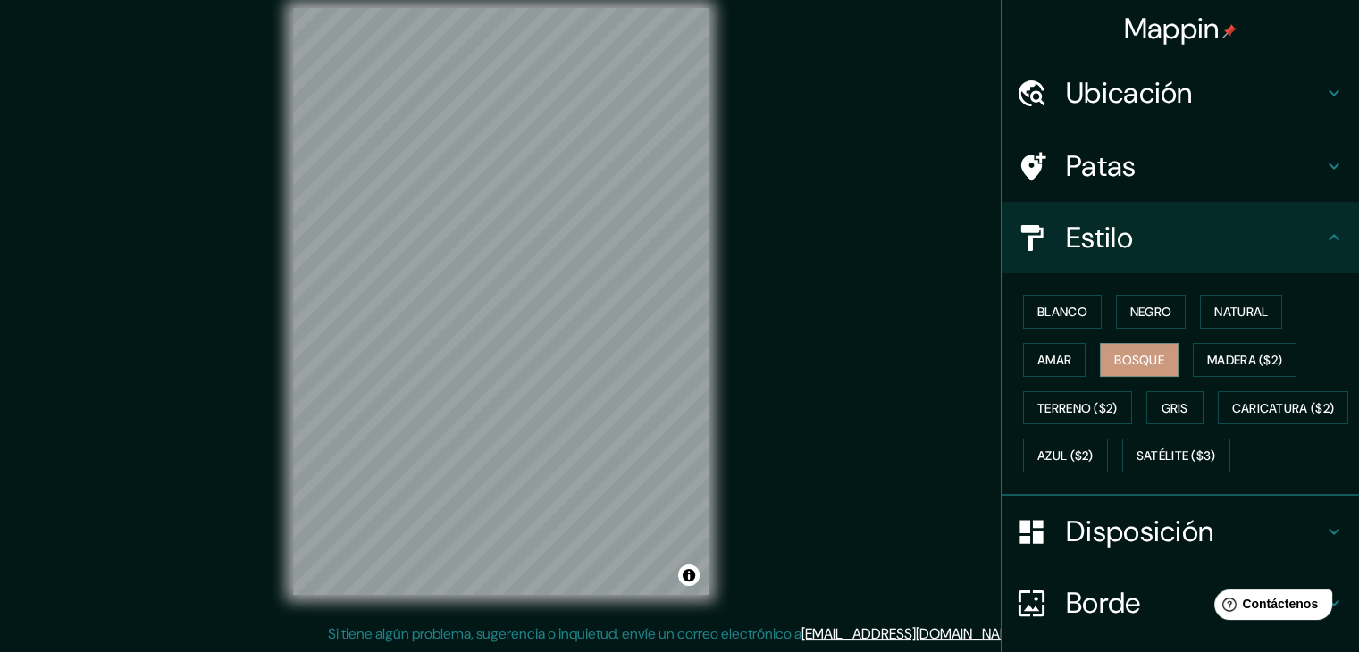
scroll to position [180, 0]
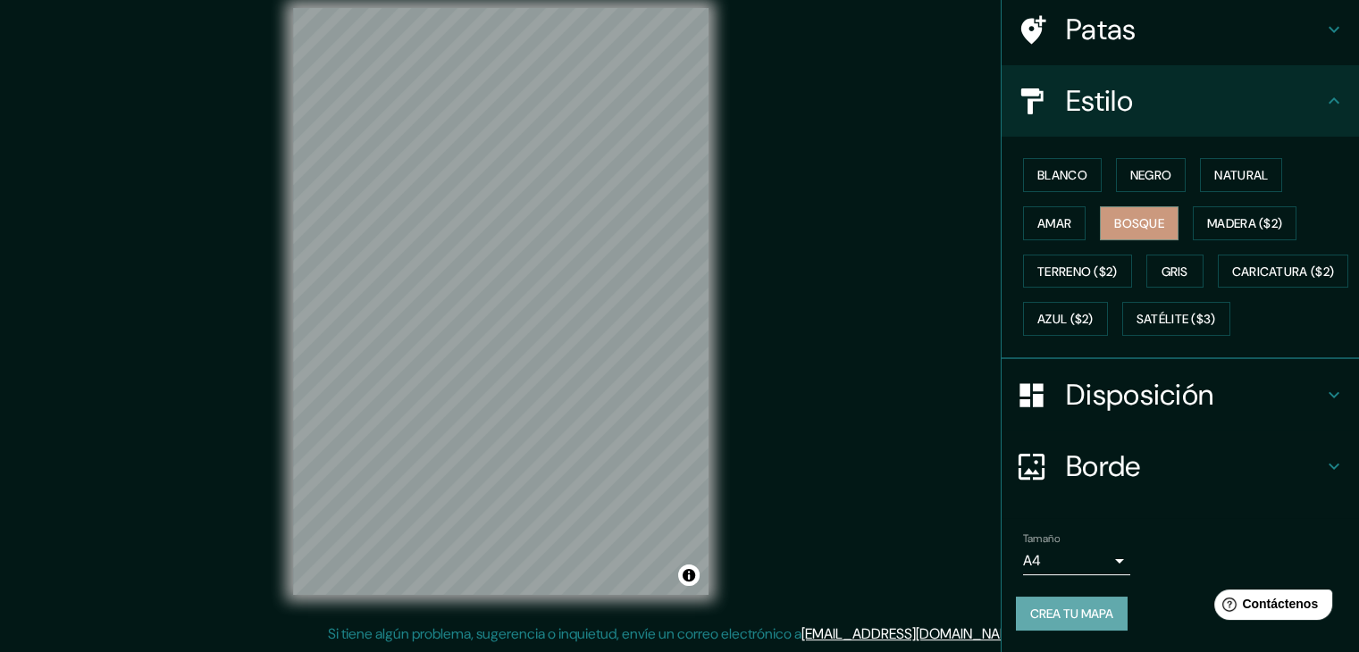
click at [1096, 600] on button "Crea tu mapa" at bounding box center [1072, 614] width 112 height 34
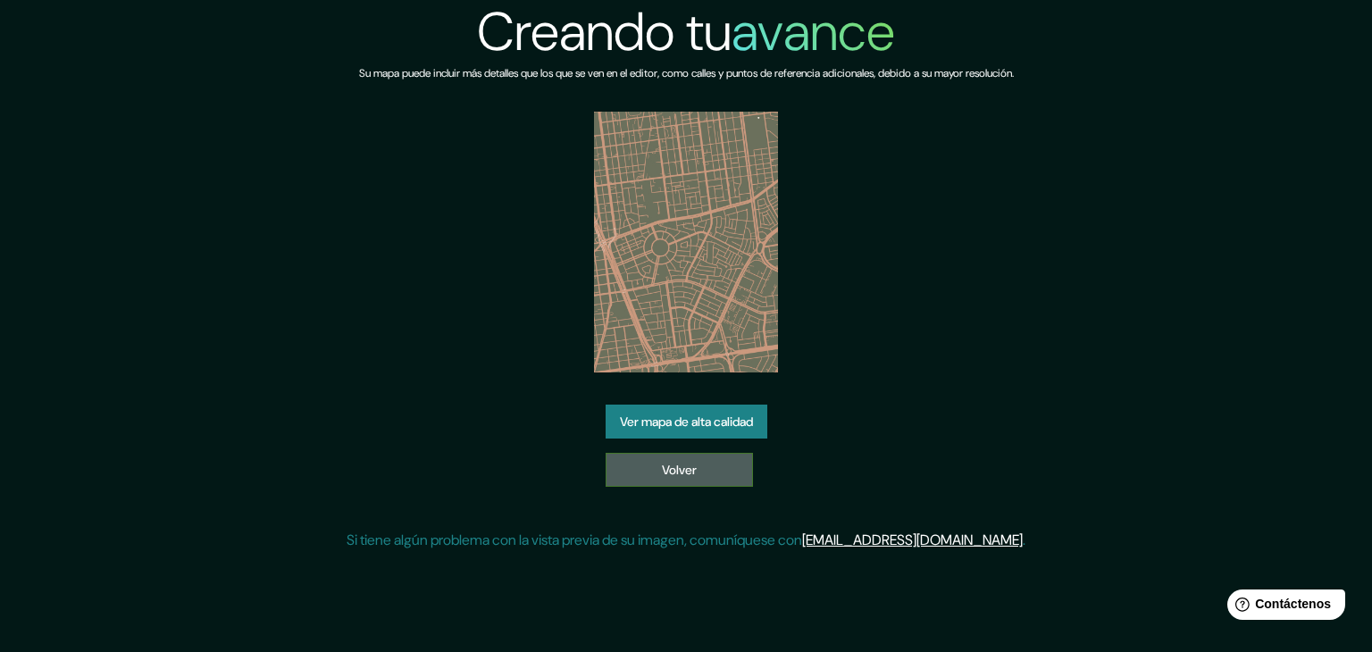
click at [707, 455] on link "Volver" at bounding box center [679, 470] width 147 height 34
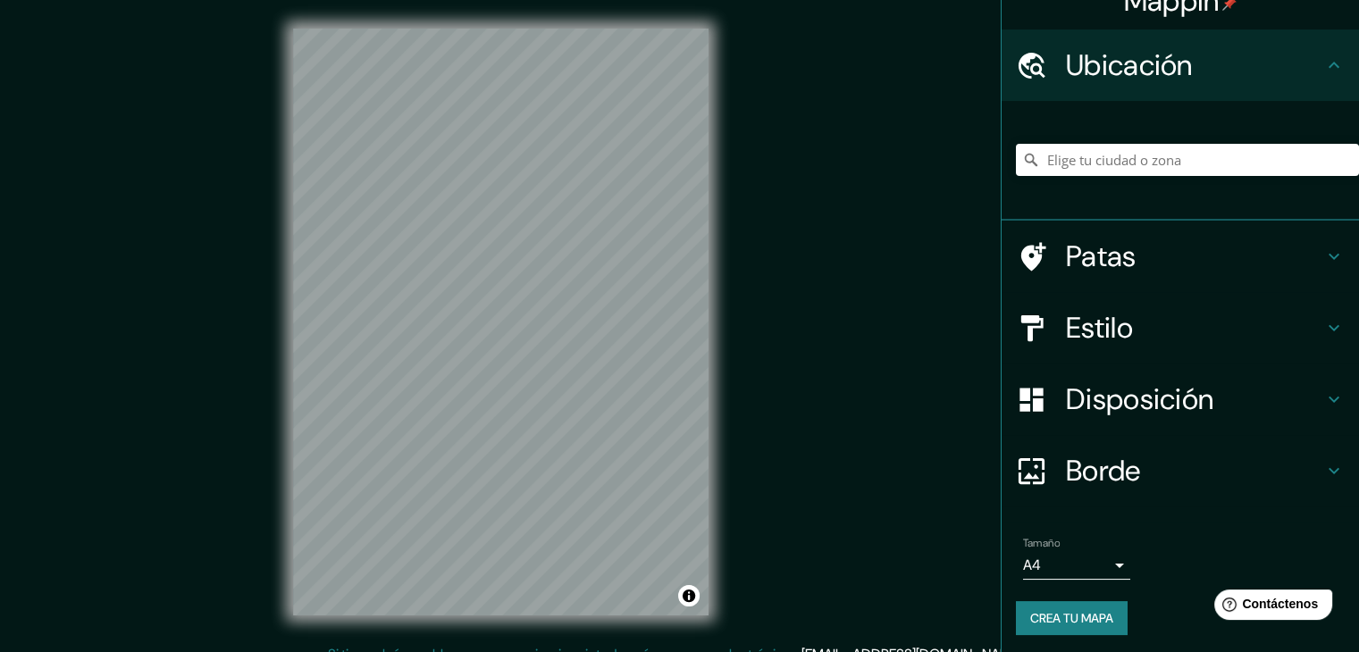
scroll to position [31, 0]
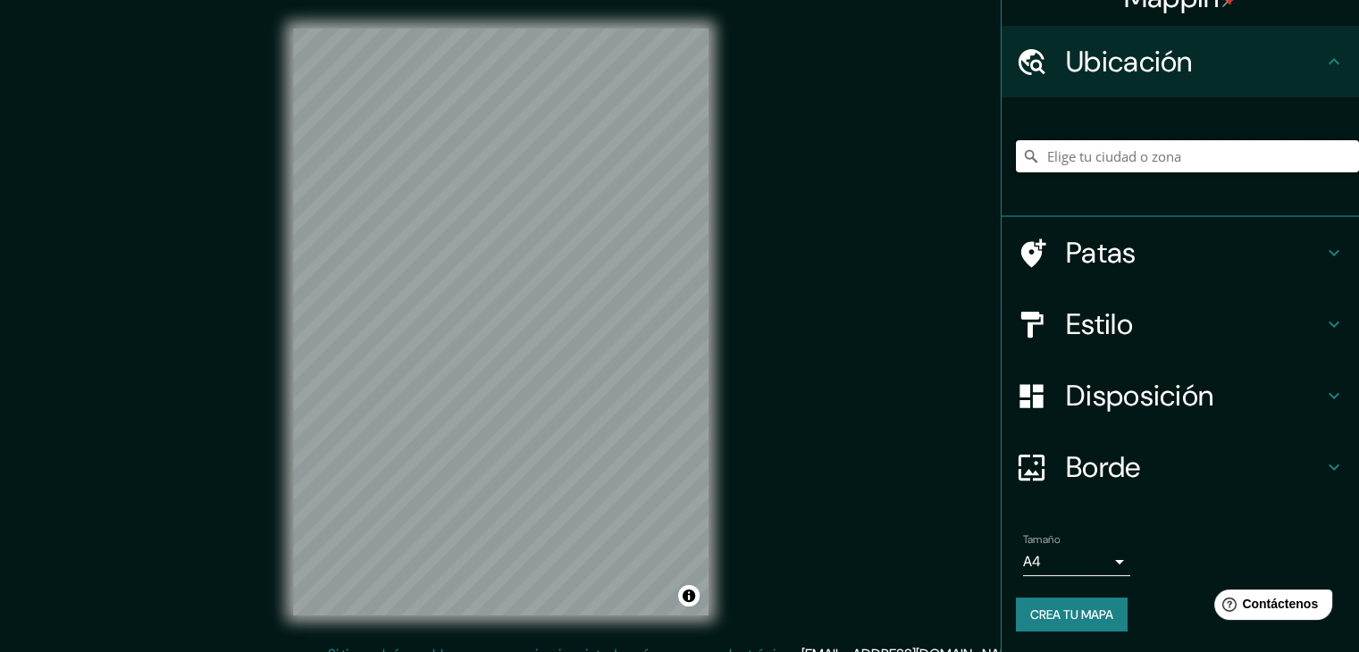
click at [1066, 155] on input "Elige tu ciudad o zona" at bounding box center [1187, 156] width 343 height 32
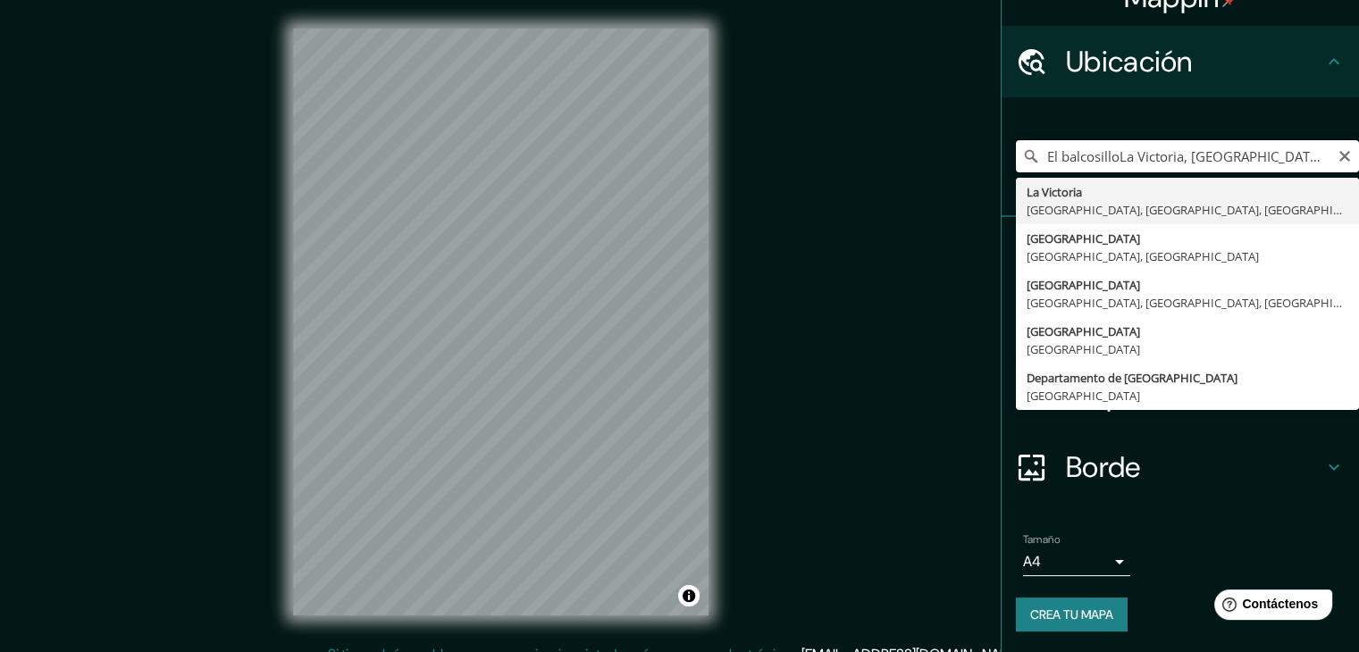
type input "[GEOGRAPHIC_DATA], [GEOGRAPHIC_DATA], [GEOGRAPHIC_DATA], [GEOGRAPHIC_DATA]"
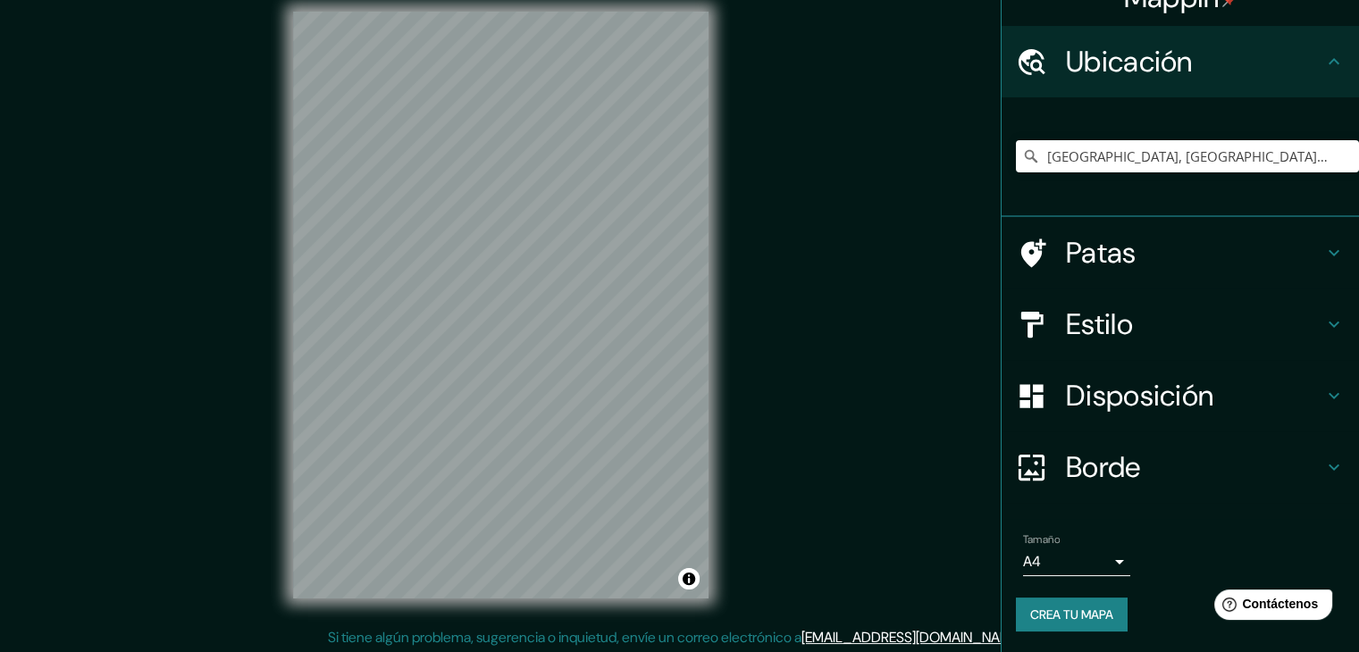
scroll to position [21, 0]
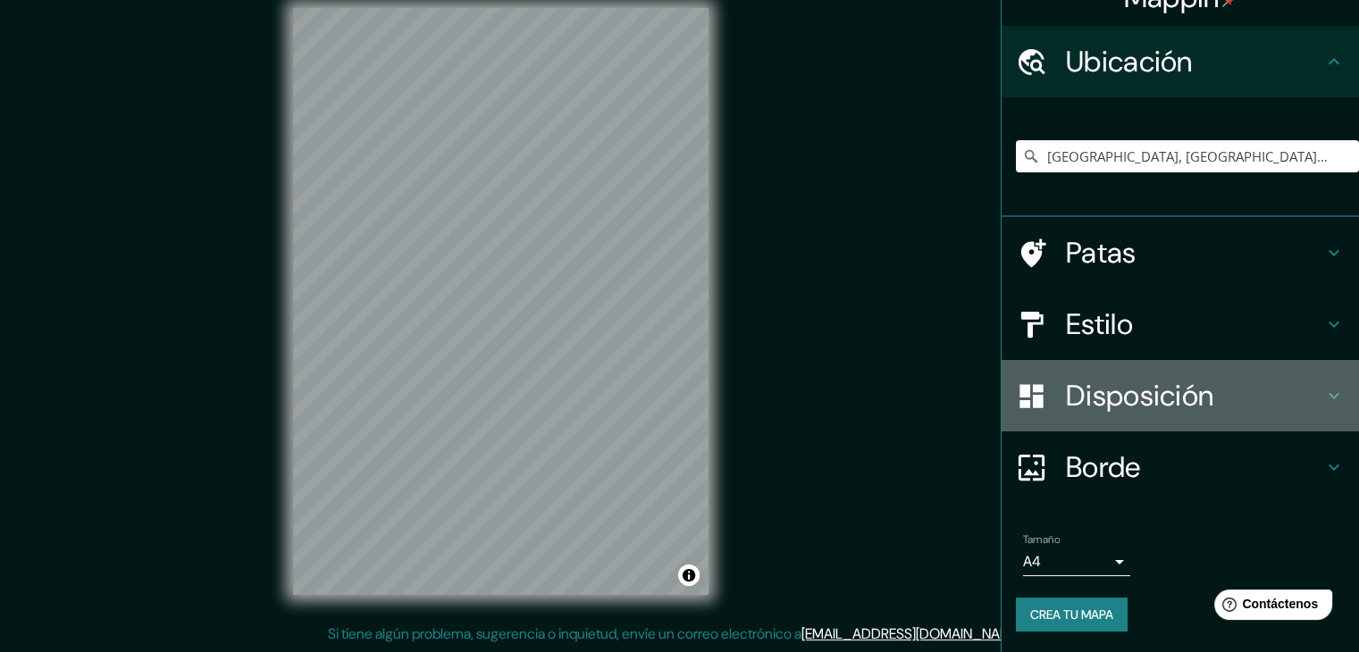
click at [1125, 406] on font "Disposición" at bounding box center [1139, 396] width 147 height 38
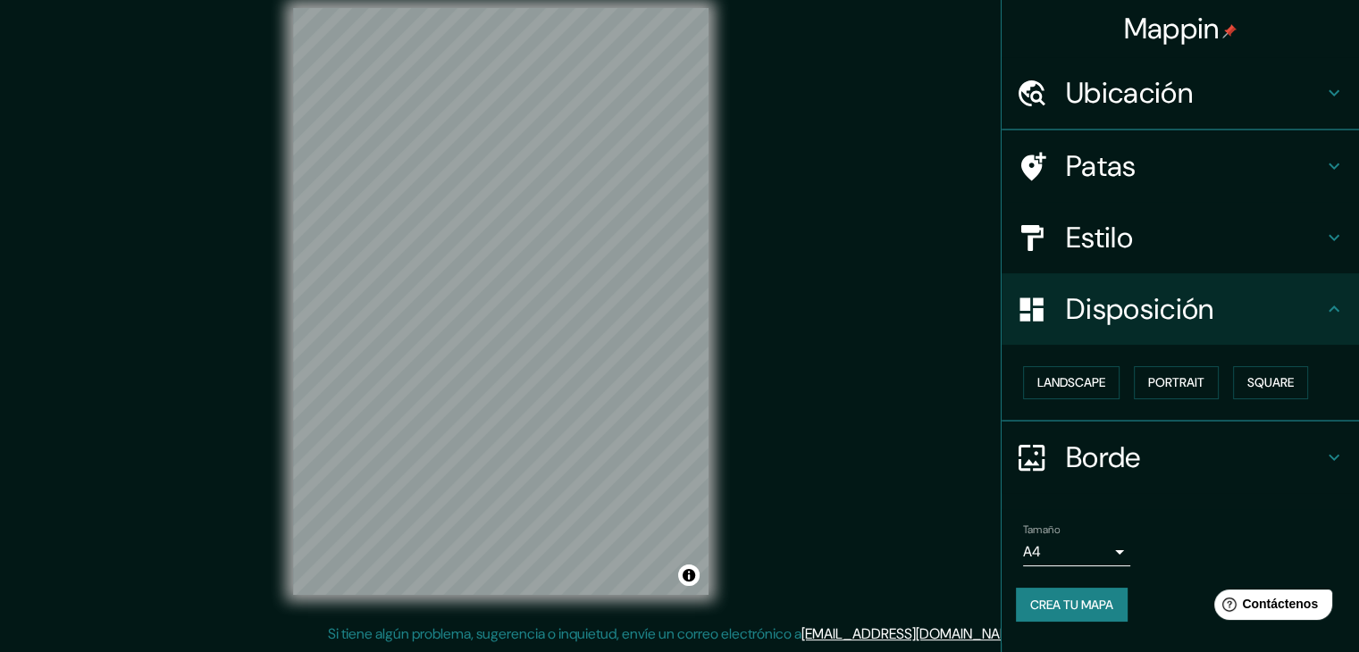
scroll to position [0, 0]
click at [1161, 380] on font "Retrato" at bounding box center [1151, 383] width 52 height 16
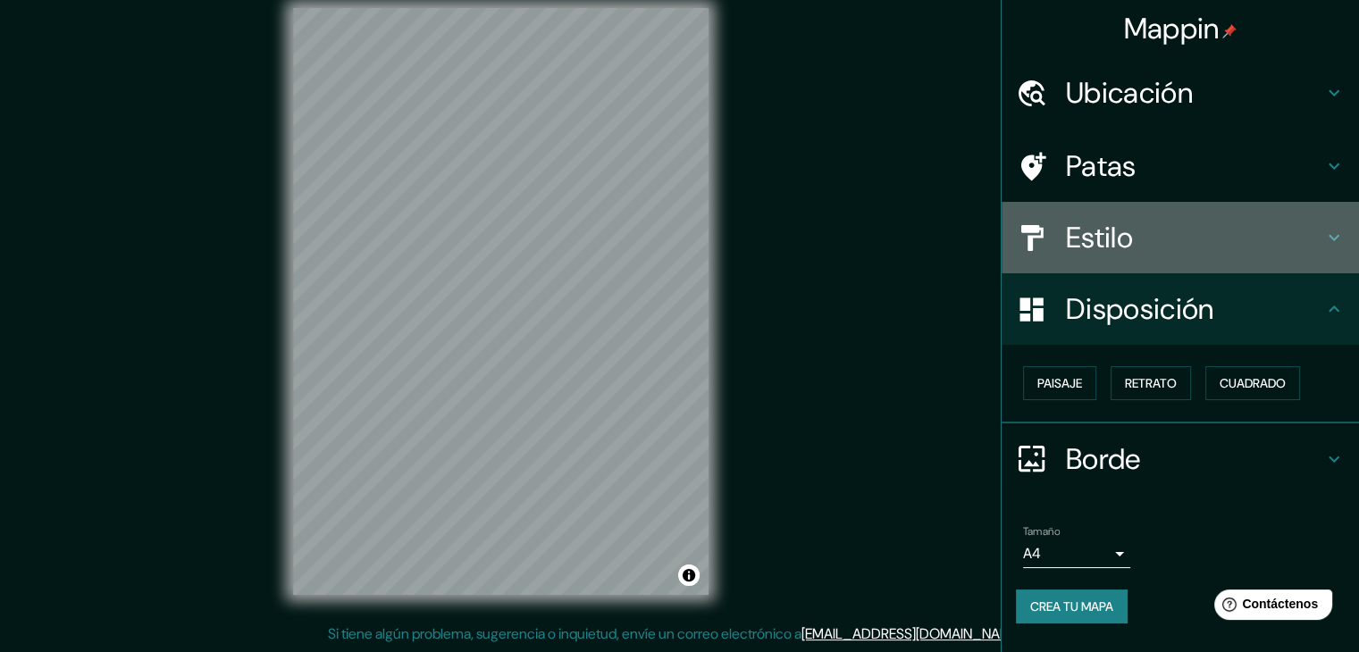
click at [1150, 239] on h4 "Estilo" at bounding box center [1194, 238] width 257 height 36
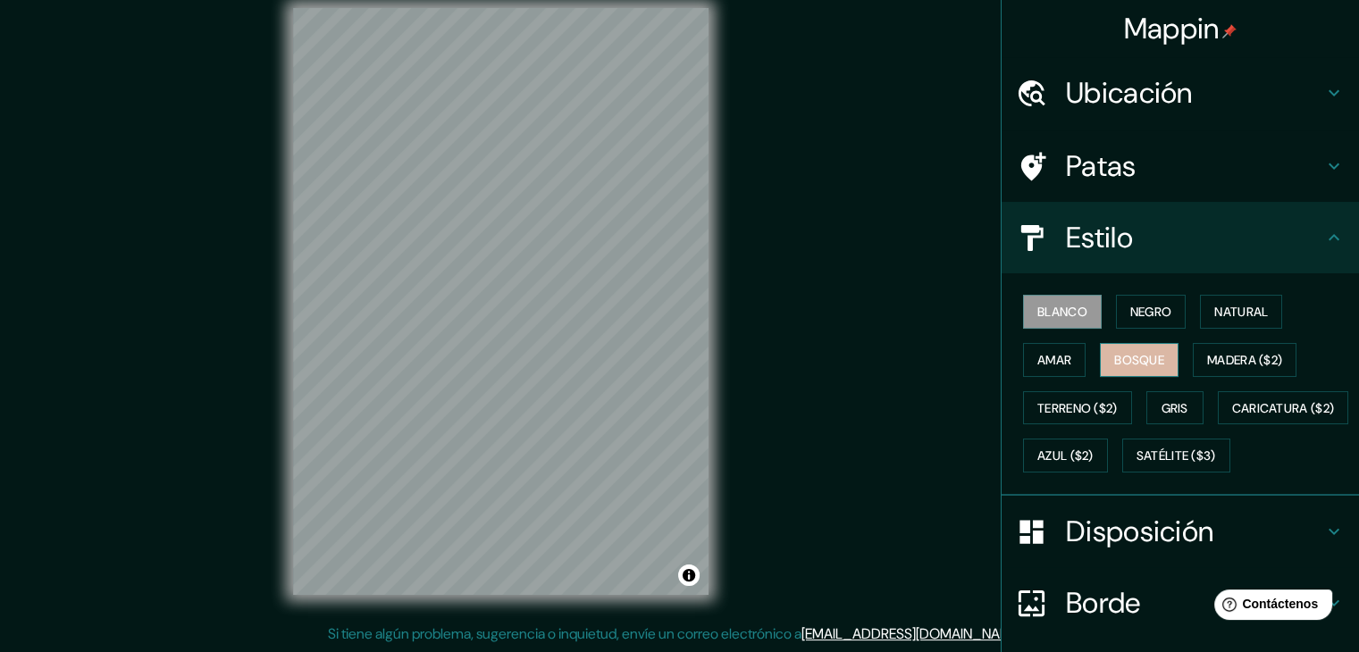
click at [1123, 362] on font "Bosque" at bounding box center [1139, 360] width 50 height 16
click at [1037, 359] on font "Amar" at bounding box center [1054, 360] width 34 height 16
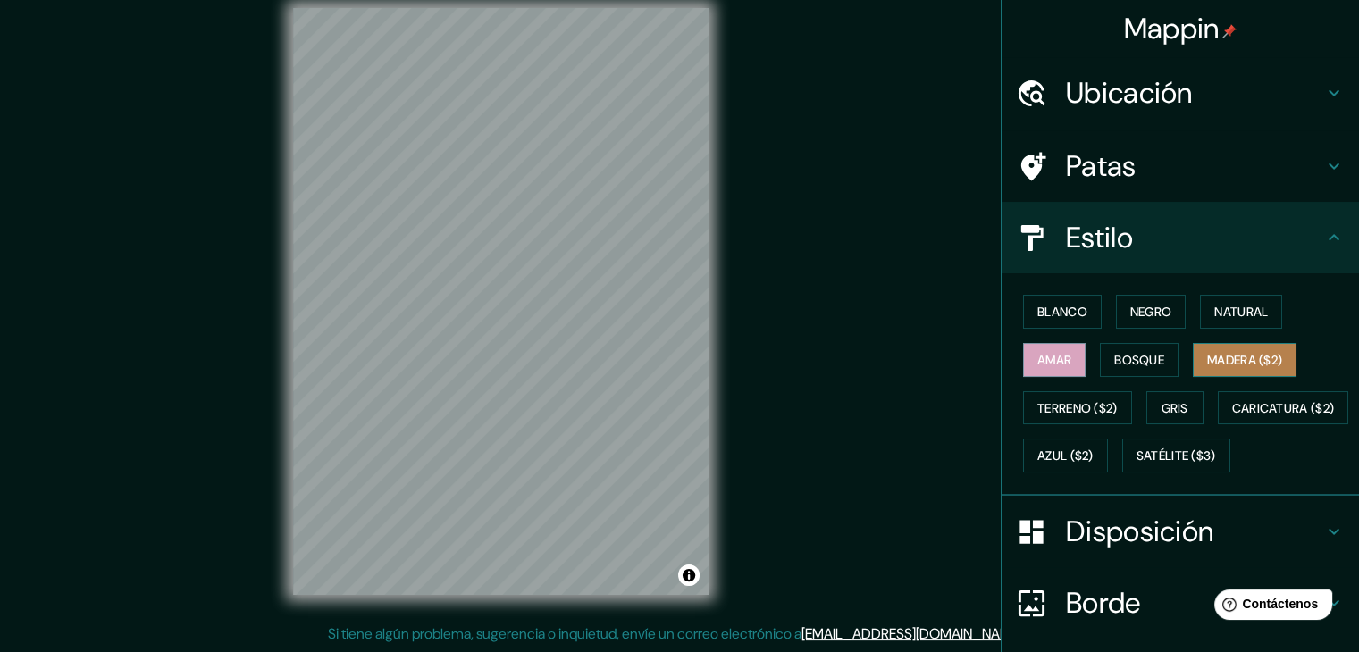
click at [1234, 362] on font "Madera ($2)" at bounding box center [1244, 360] width 75 height 16
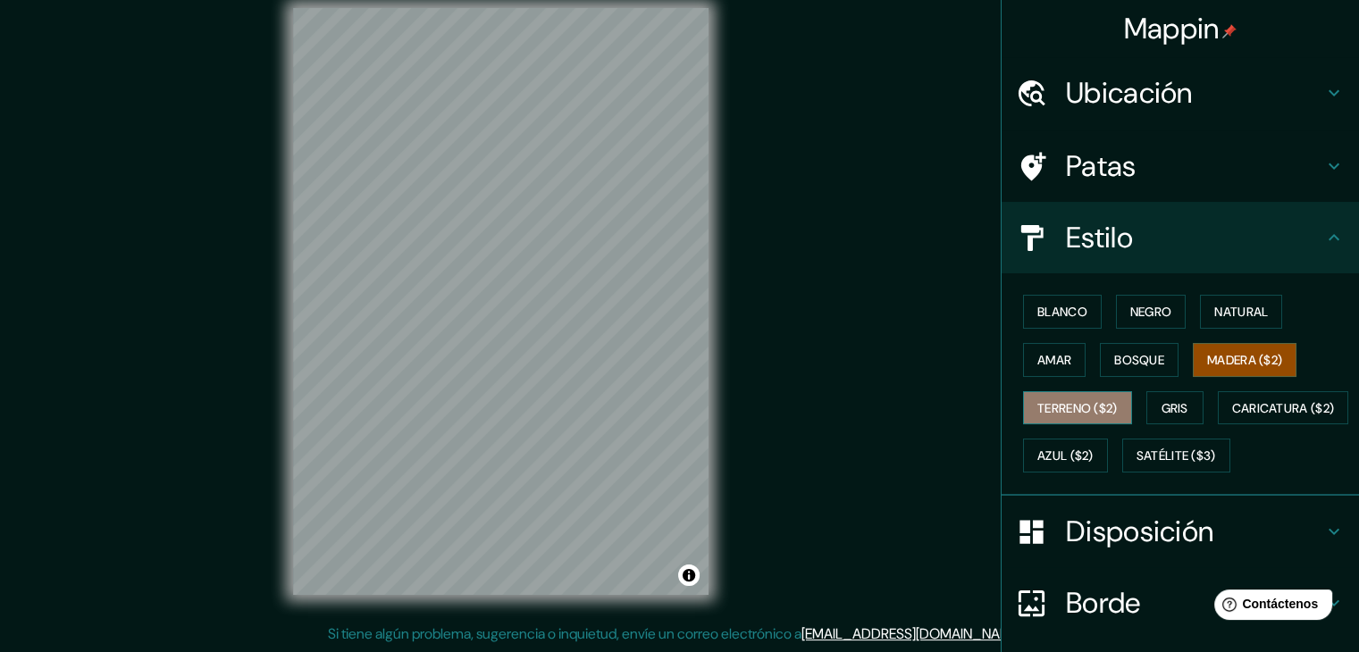
click at [1081, 392] on button "Terreno ($2)" at bounding box center [1077, 408] width 109 height 34
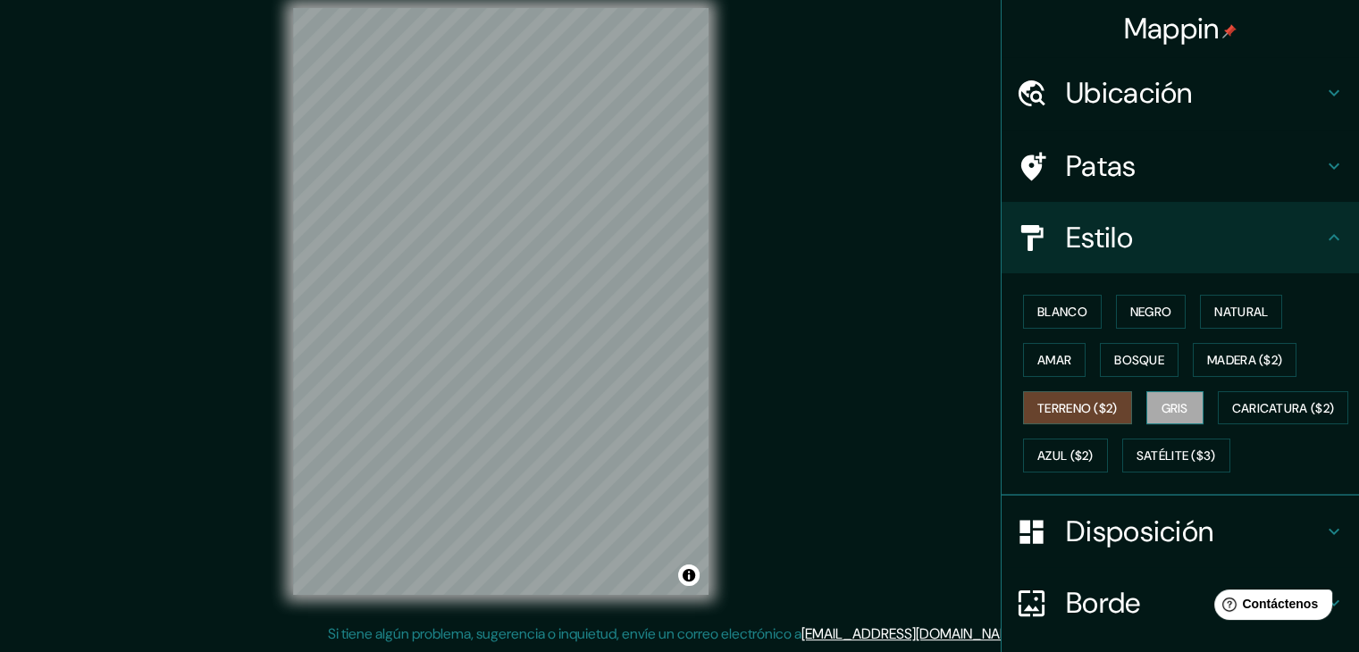
click at [1161, 414] on font "Gris" at bounding box center [1174, 408] width 27 height 23
click at [1115, 355] on font "Bosque" at bounding box center [1139, 360] width 50 height 16
click at [1165, 401] on font "Gris" at bounding box center [1174, 408] width 27 height 16
click at [1137, 352] on font "Bosque" at bounding box center [1139, 360] width 50 height 16
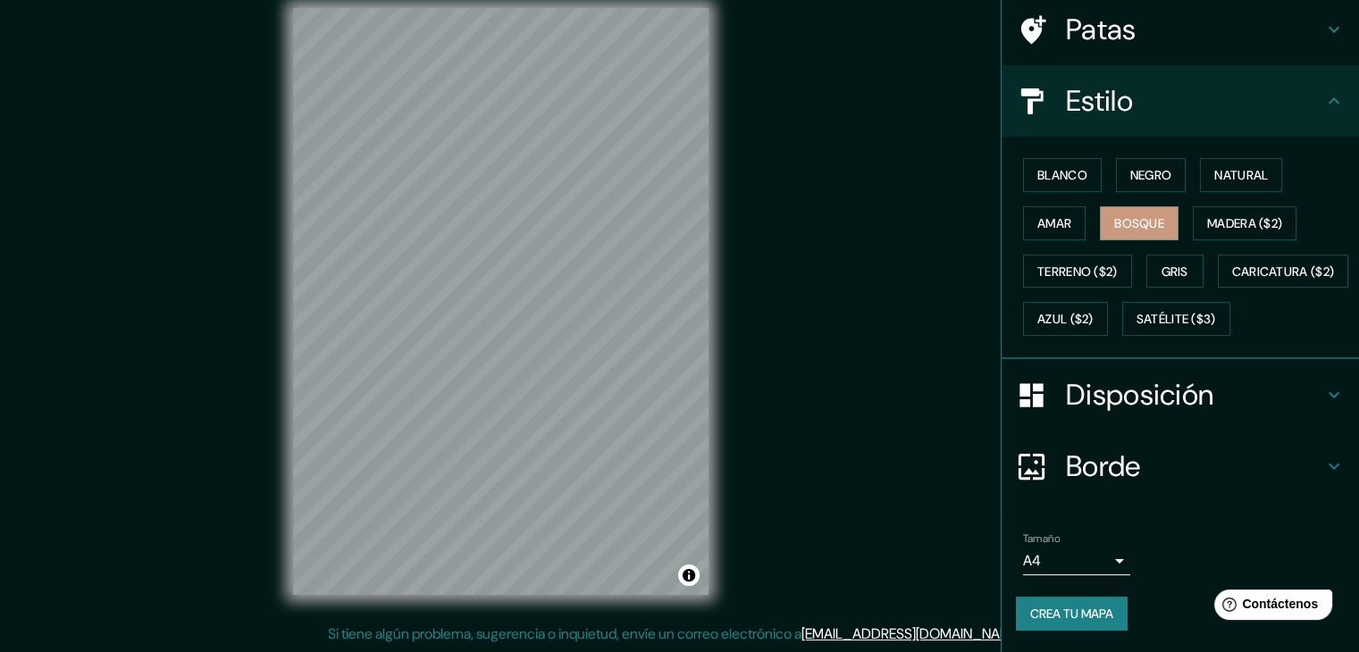
scroll to position [180, 0]
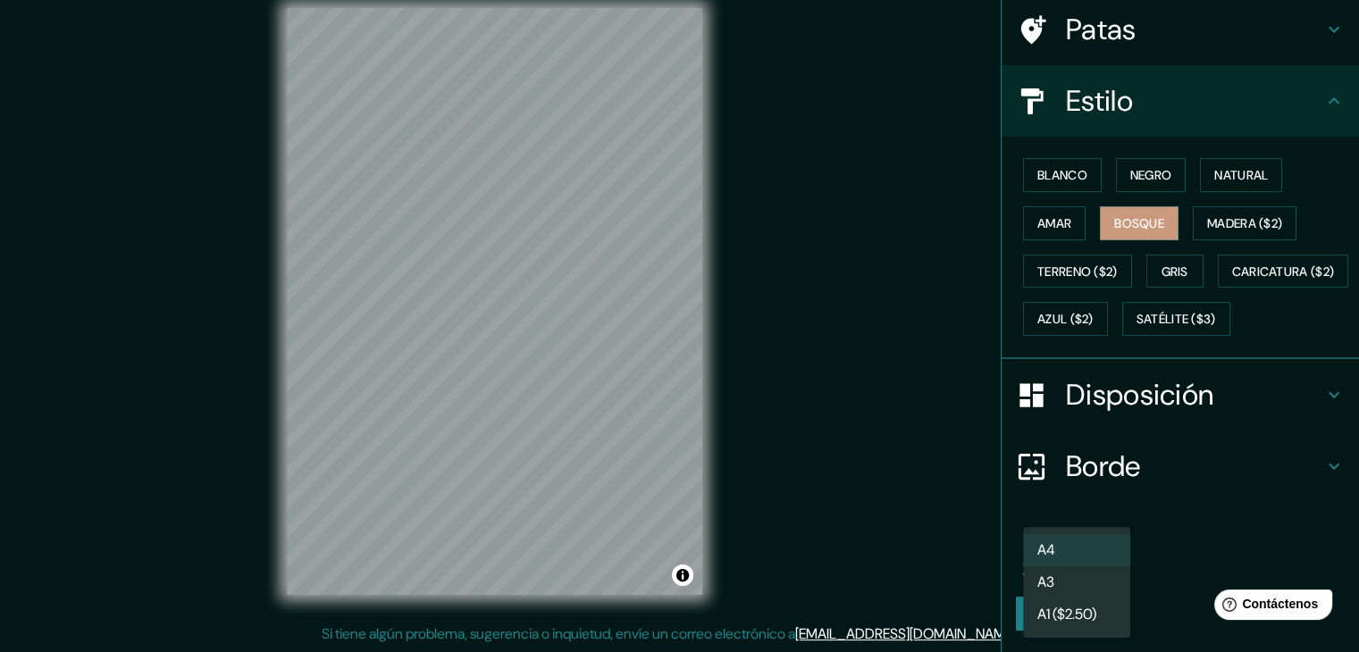
click at [1094, 554] on body "Mappin Ubicación La Victoria, Lima, Provincia de Lima, Perú La Victoria Lima, P…" at bounding box center [679, 305] width 1359 height 652
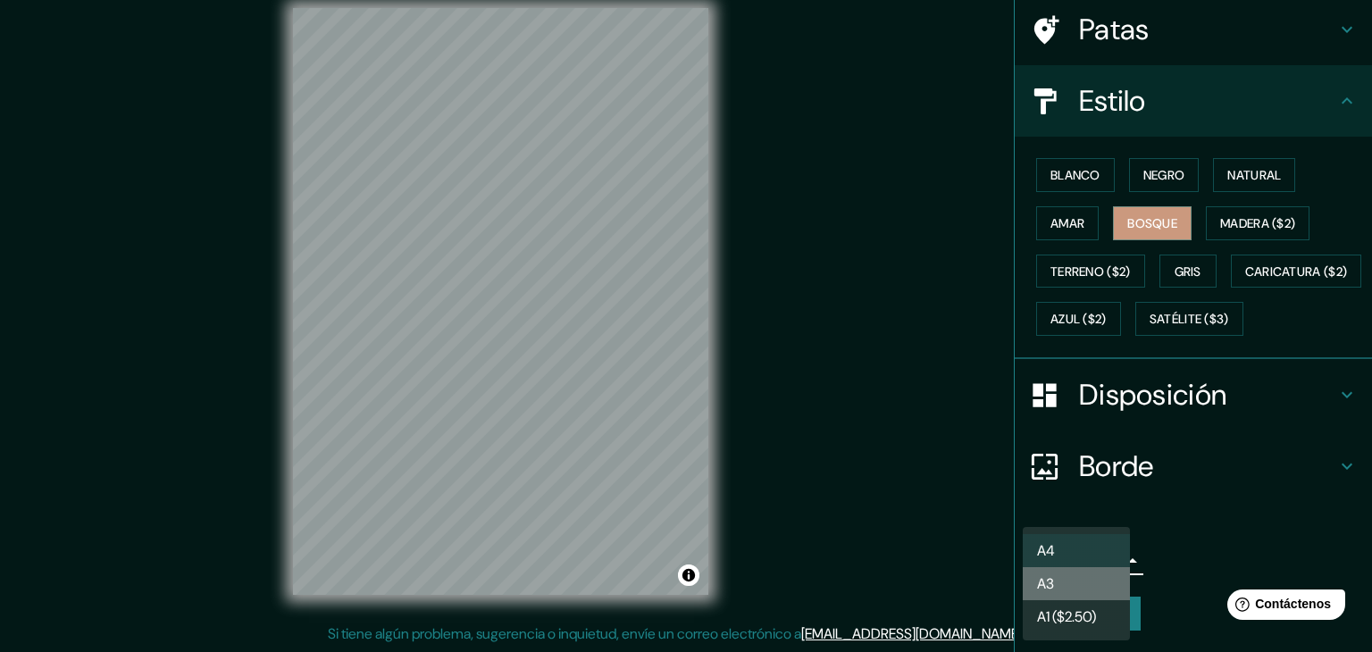
click at [1100, 585] on li "A3" at bounding box center [1076, 583] width 107 height 33
type input "a4"
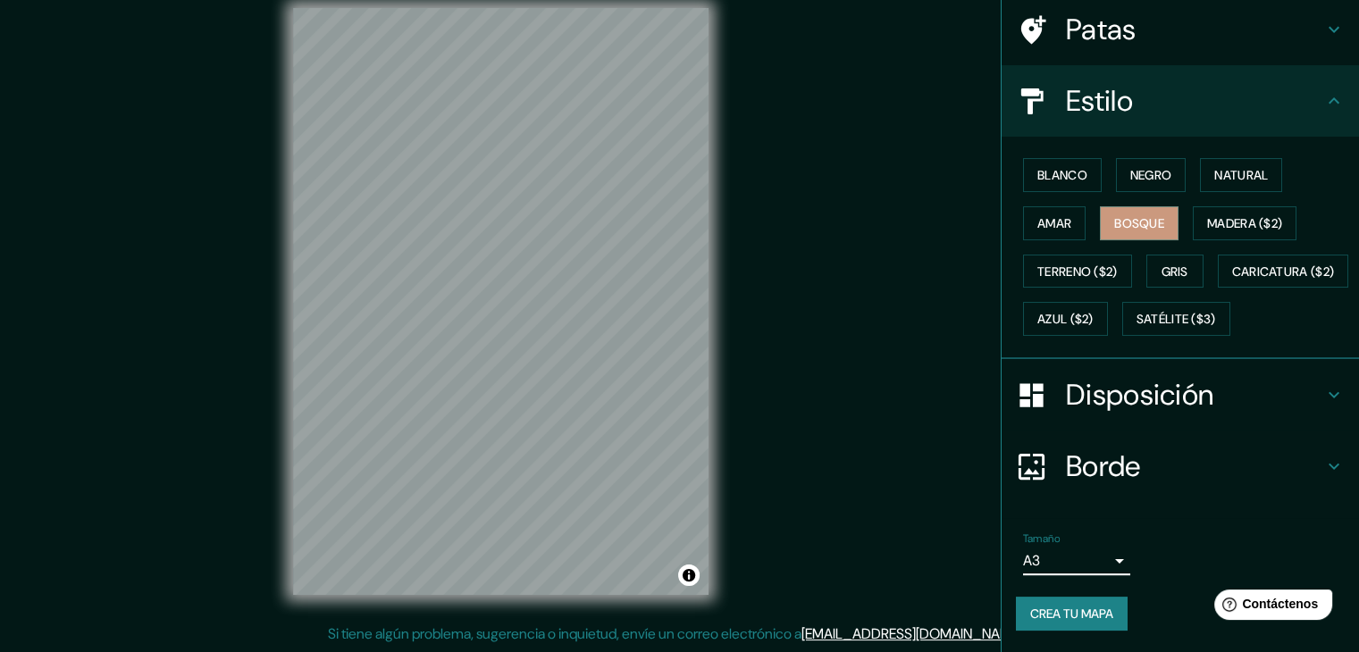
click at [1096, 594] on div "Tamaño A3 a4 Crea tu mapa" at bounding box center [1180, 585] width 329 height 120
click at [1105, 608] on button "Crea tu mapa" at bounding box center [1072, 614] width 112 height 34
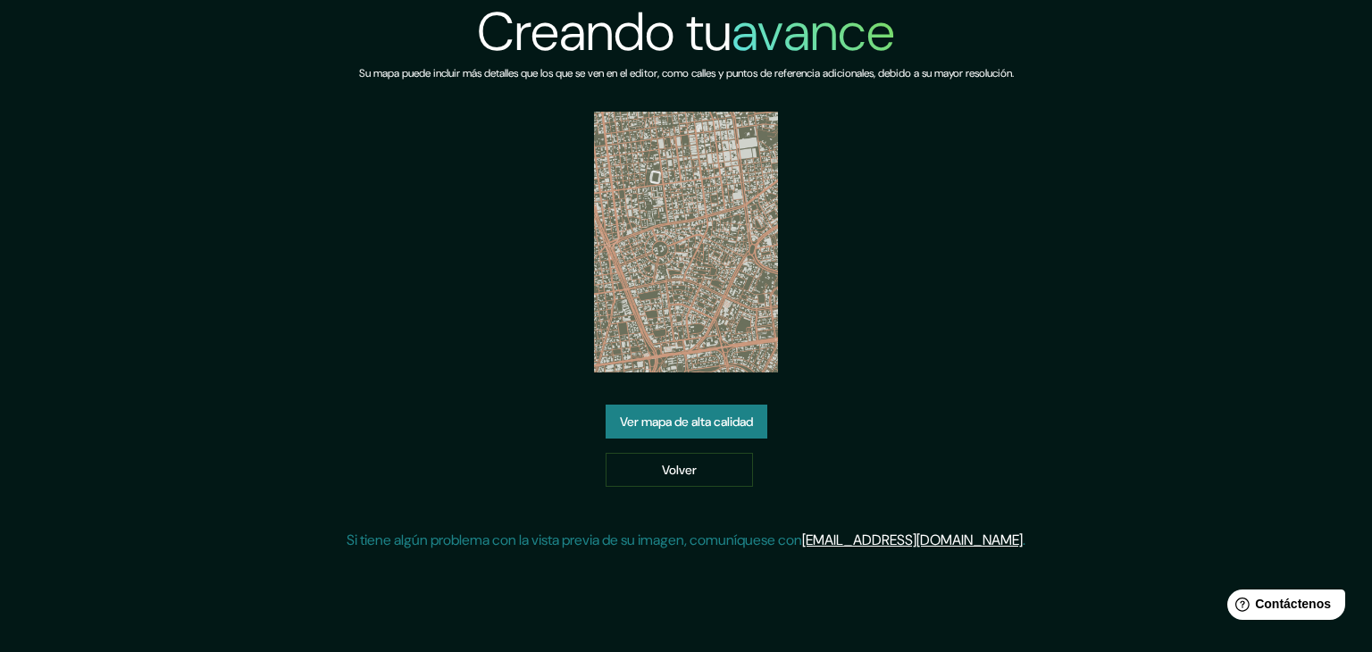
click at [668, 542] on font "Si tiene algún problema con la vista previa de su imagen, comuníquese con" at bounding box center [575, 540] width 456 height 19
click at [686, 420] on font "Ver mapa de alta calidad" at bounding box center [686, 422] width 133 height 16
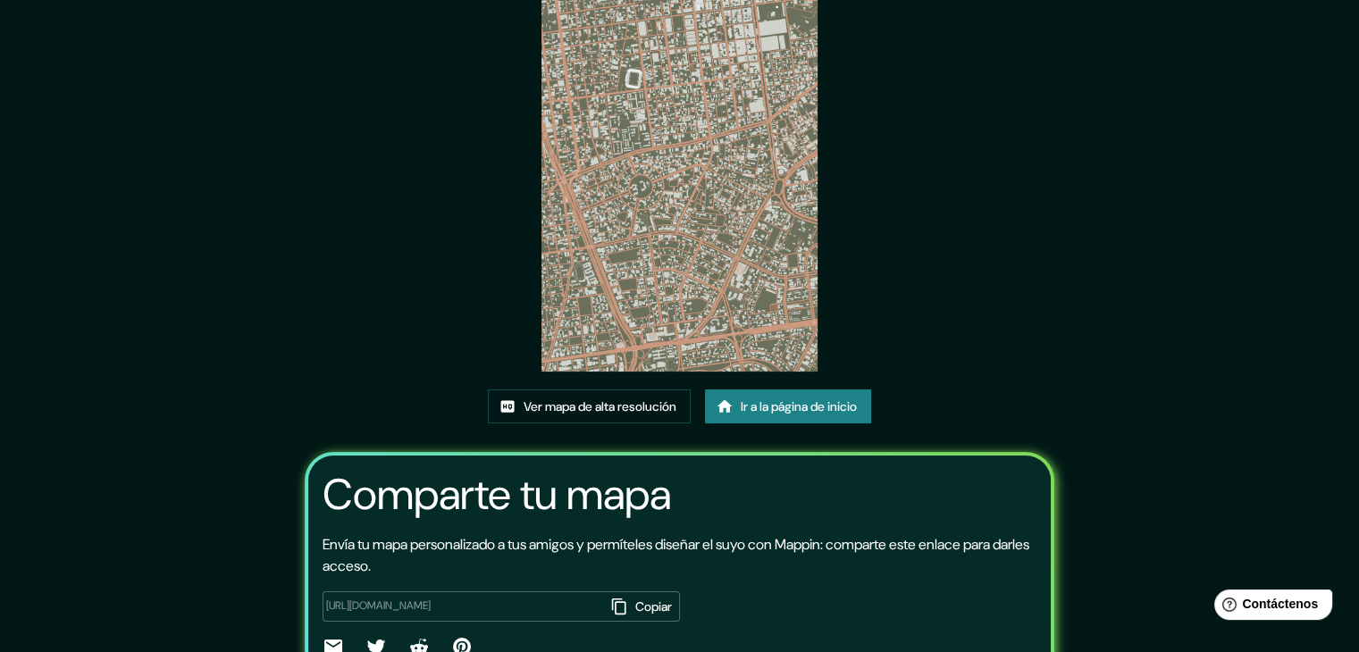
scroll to position [188, 0]
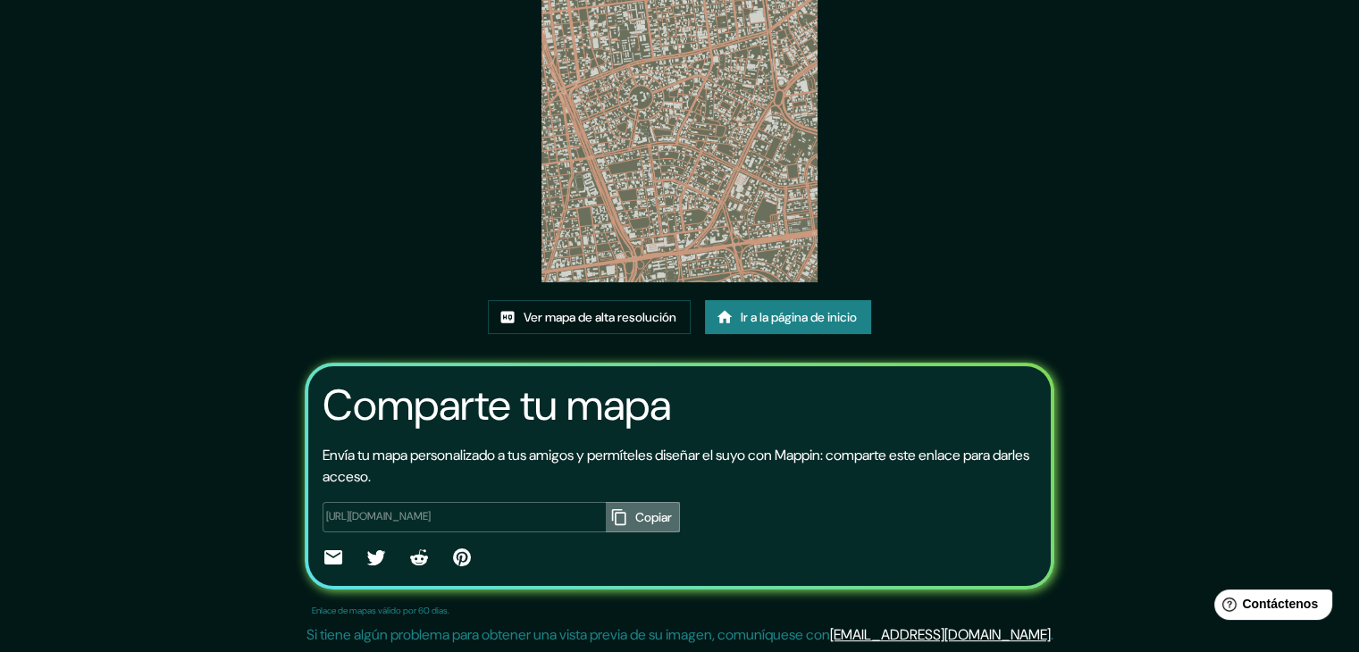
click at [611, 520] on icon "button" at bounding box center [618, 516] width 14 height 16
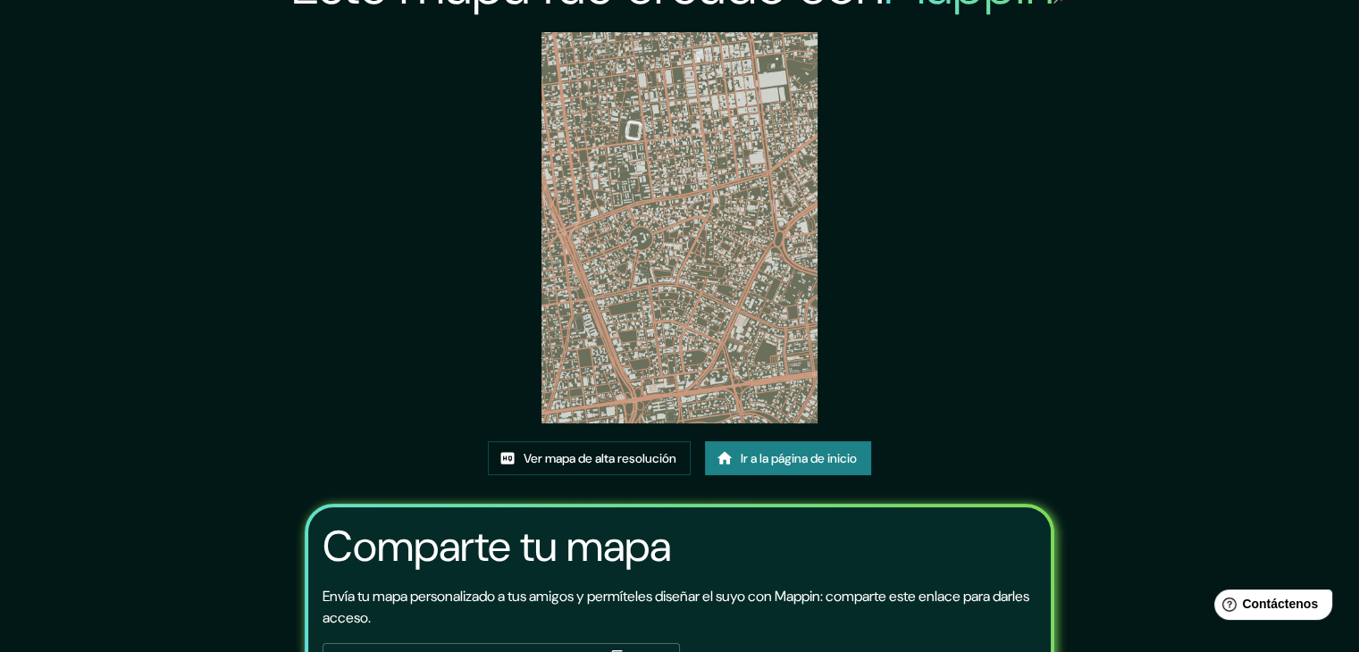
scroll to position [0, 0]
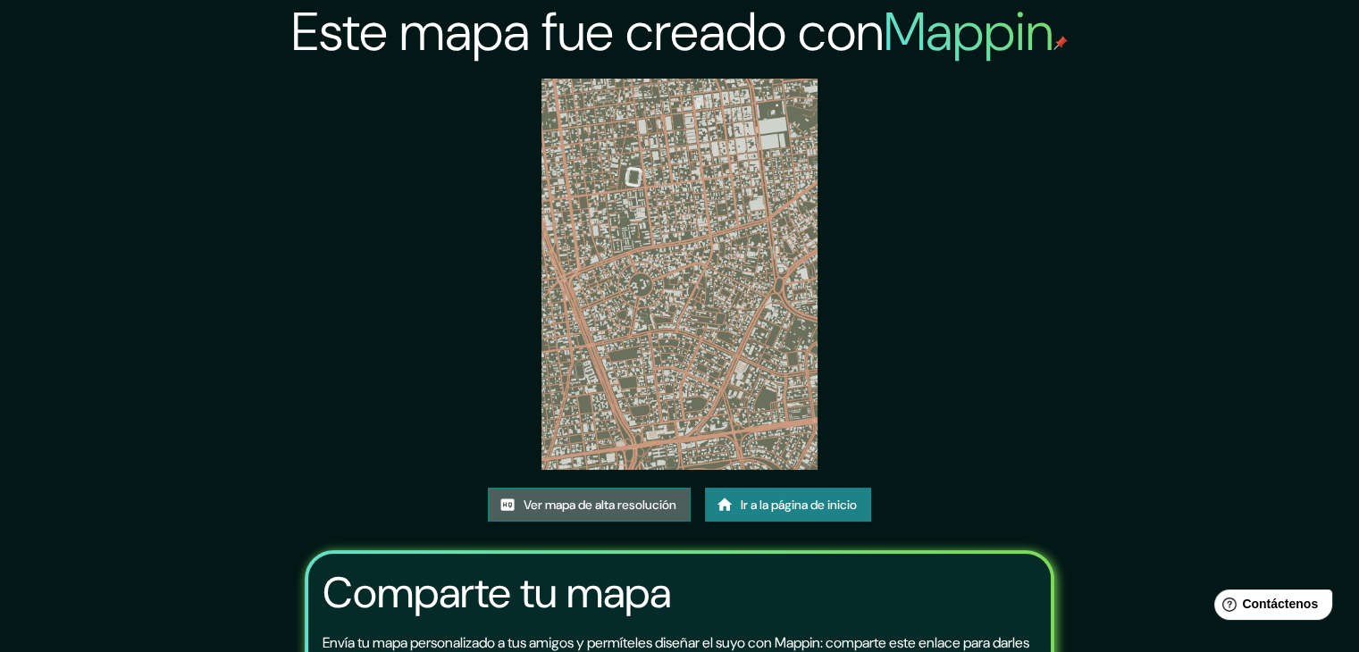
click at [597, 498] on font "Ver mapa de alta resolución" at bounding box center [599, 505] width 153 height 16
